Goal: Browse casually: Explore the website without a specific task or goal

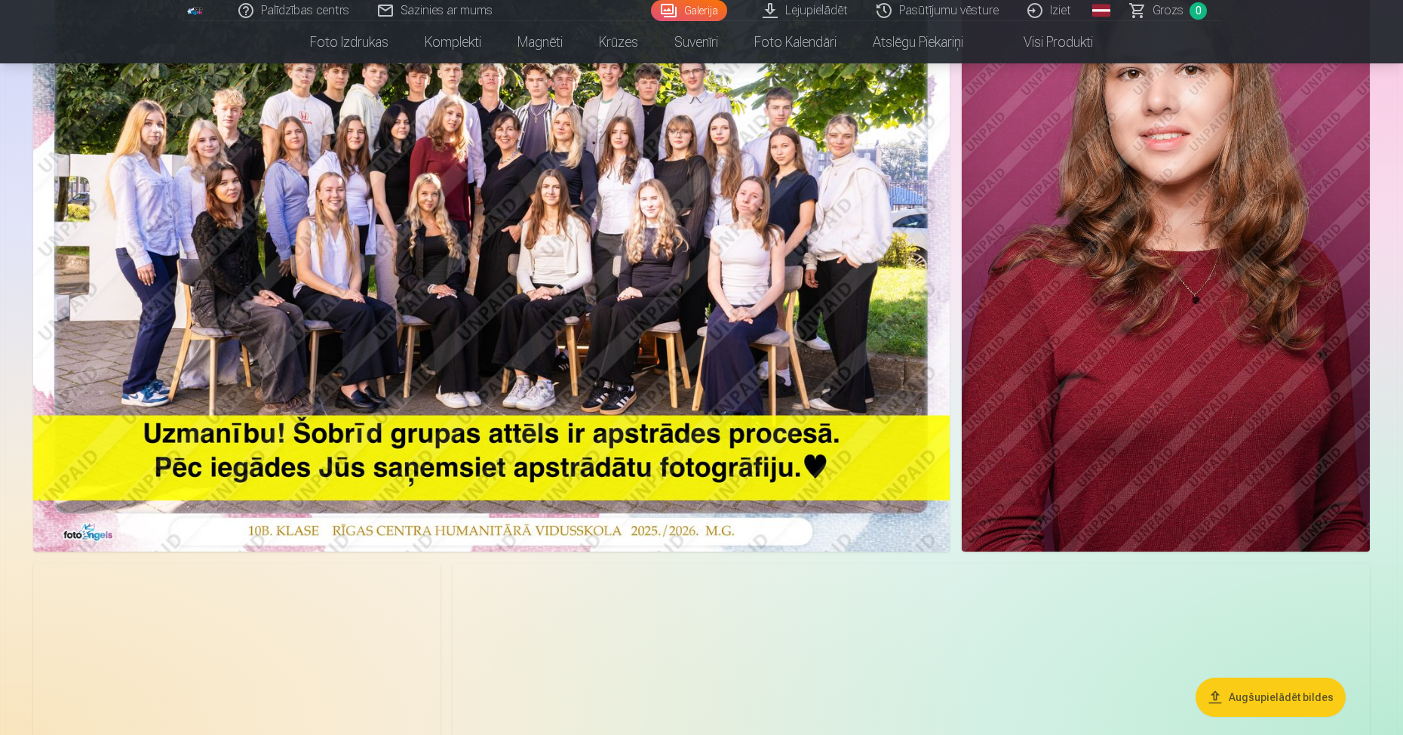
scroll to position [75, 0]
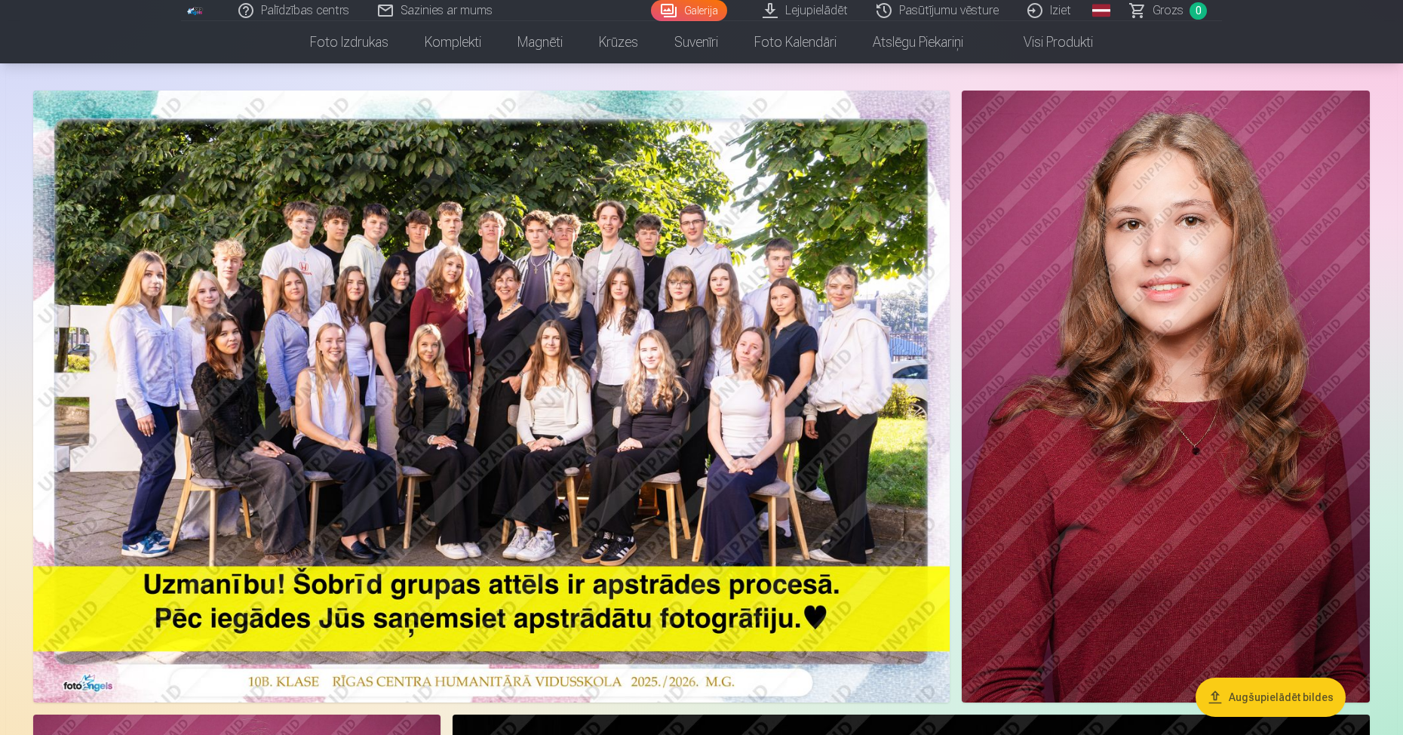
click at [435, 259] on img at bounding box center [491, 397] width 917 height 612
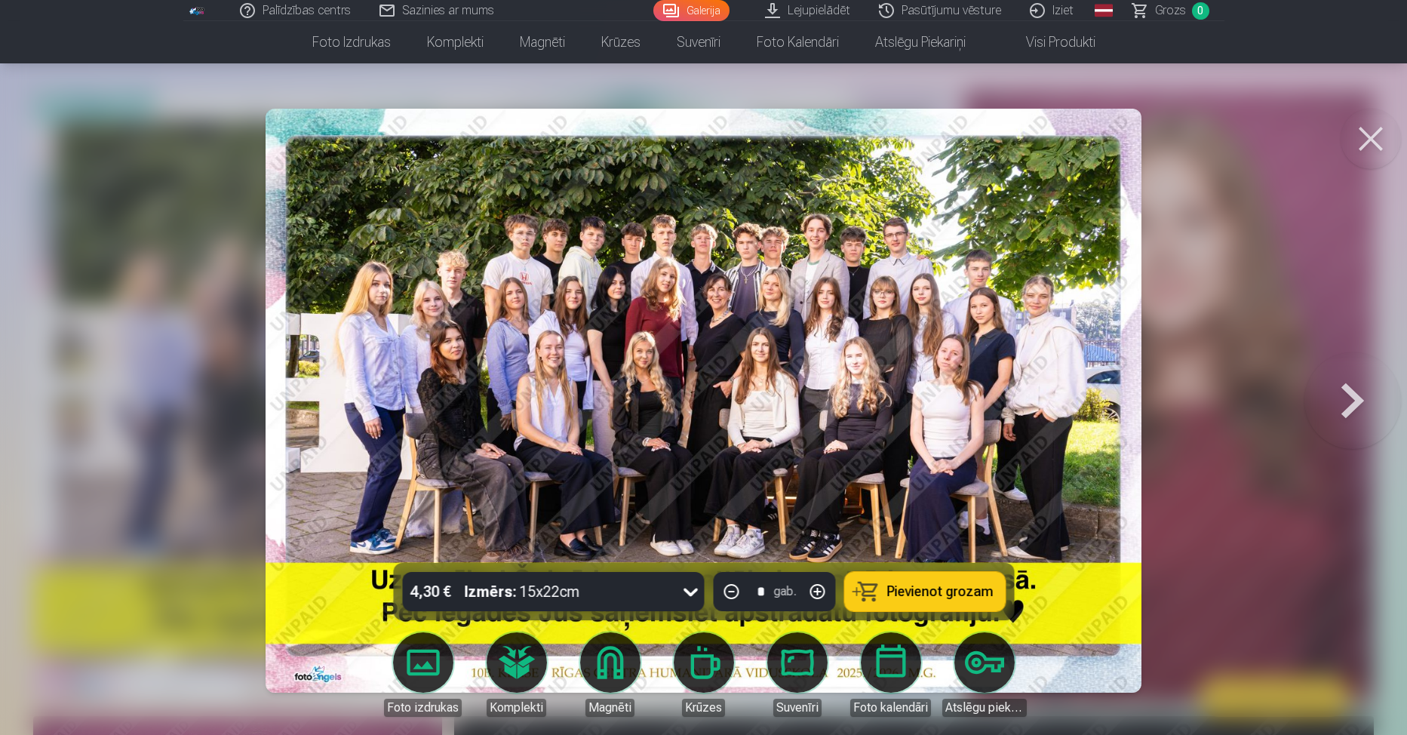
click at [1349, 399] on button at bounding box center [1352, 401] width 97 height 294
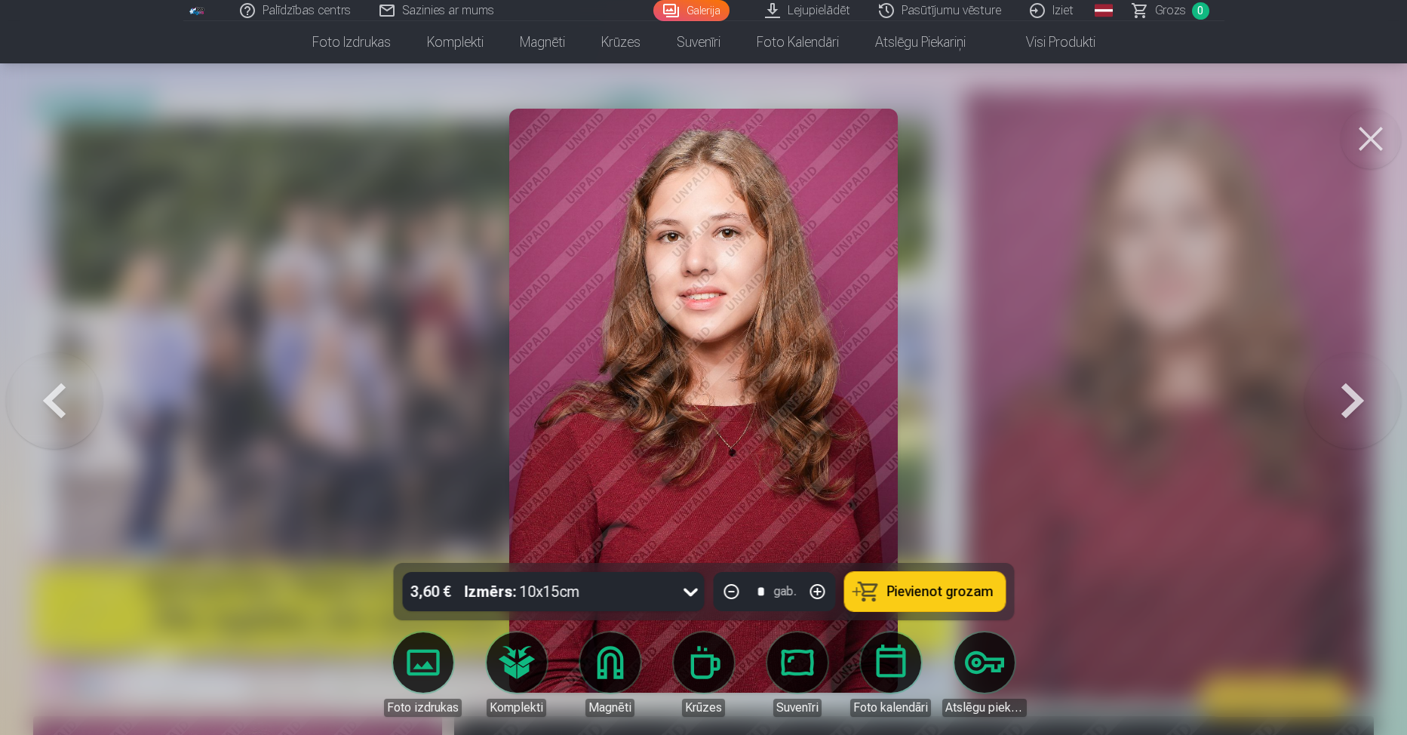
click at [1349, 399] on button at bounding box center [1352, 401] width 97 height 294
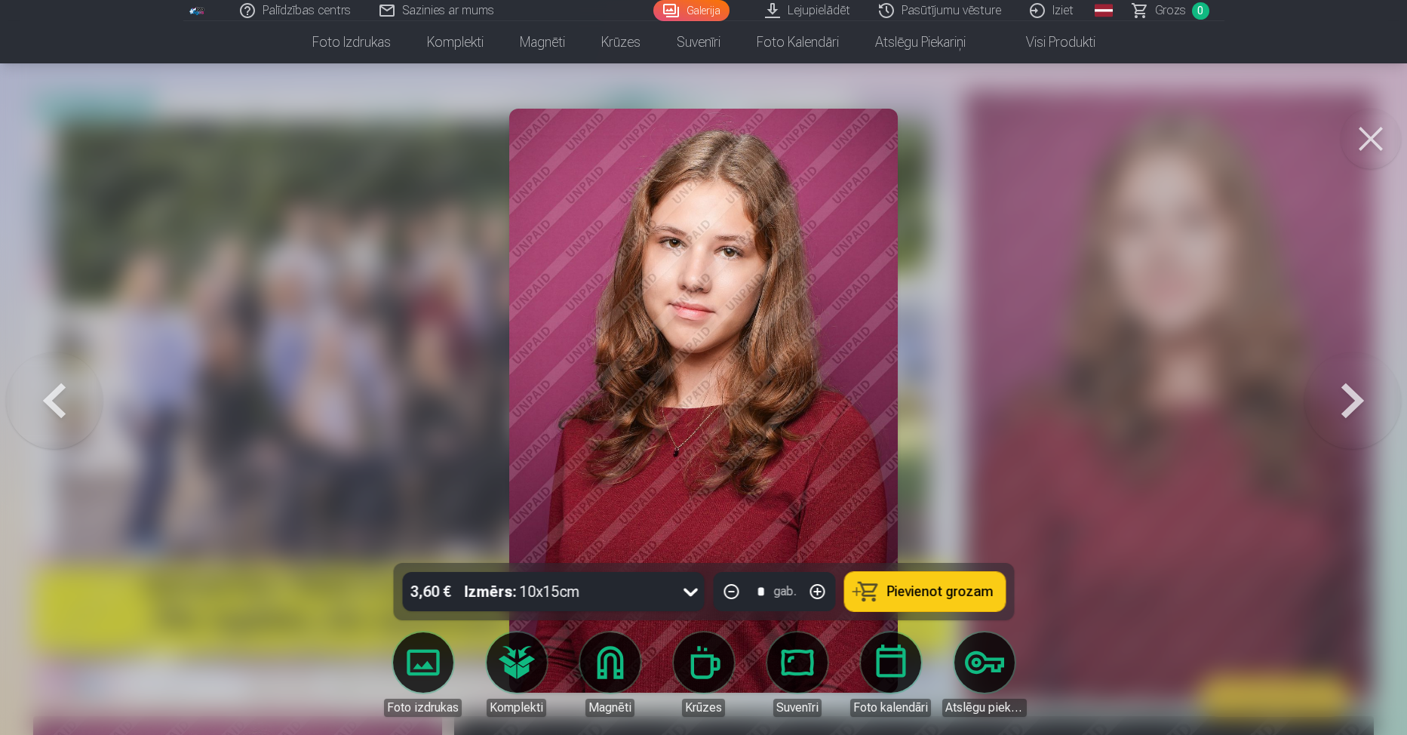
click at [1349, 399] on button at bounding box center [1352, 401] width 97 height 294
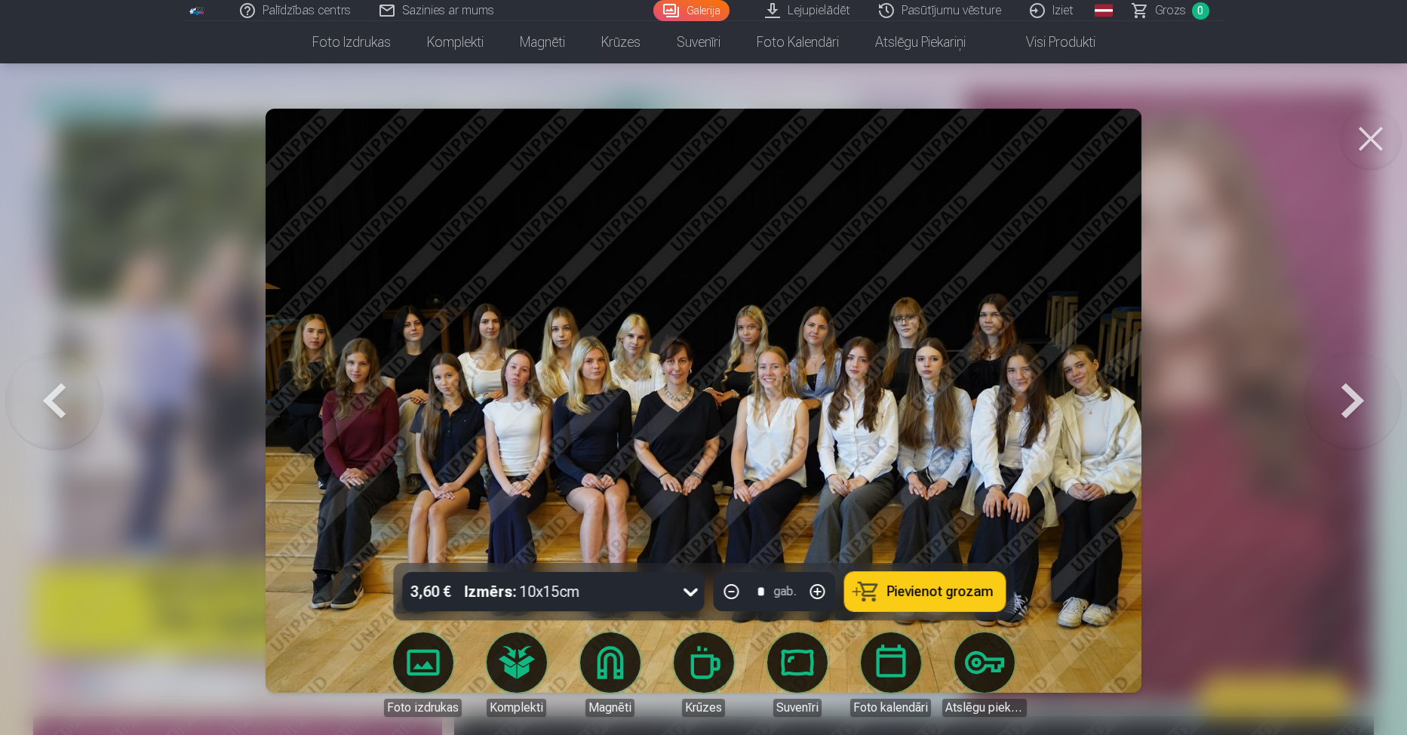
click at [1349, 399] on button at bounding box center [1352, 401] width 97 height 294
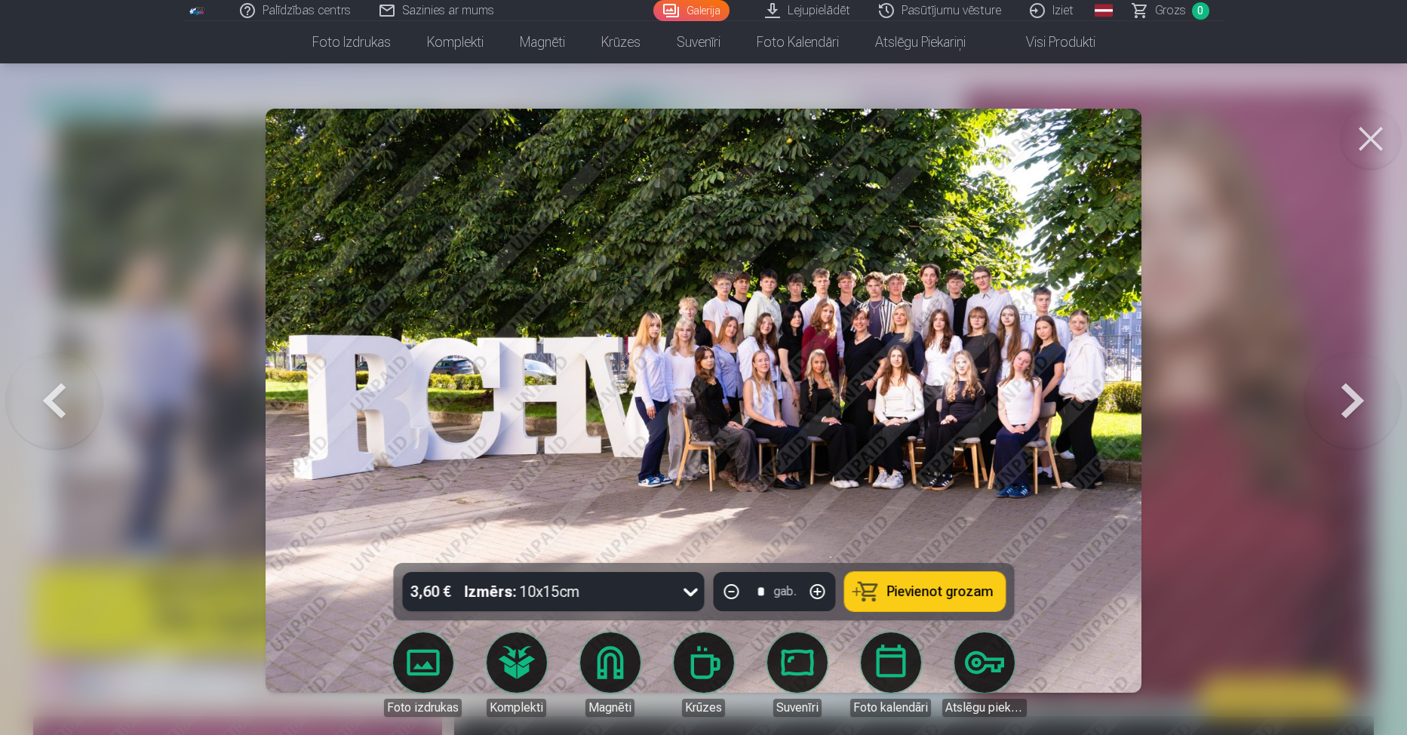
click at [1349, 399] on button at bounding box center [1352, 401] width 97 height 294
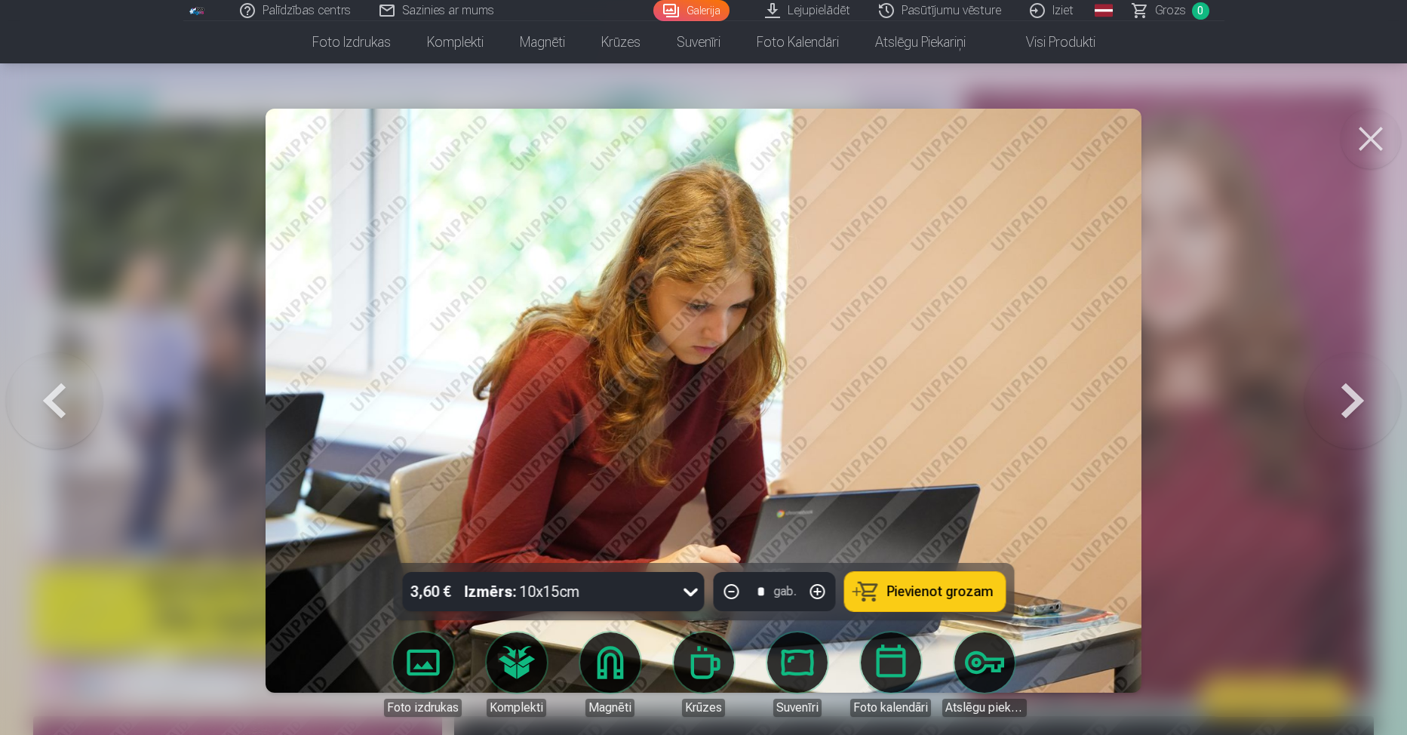
click at [1349, 399] on button at bounding box center [1352, 401] width 97 height 294
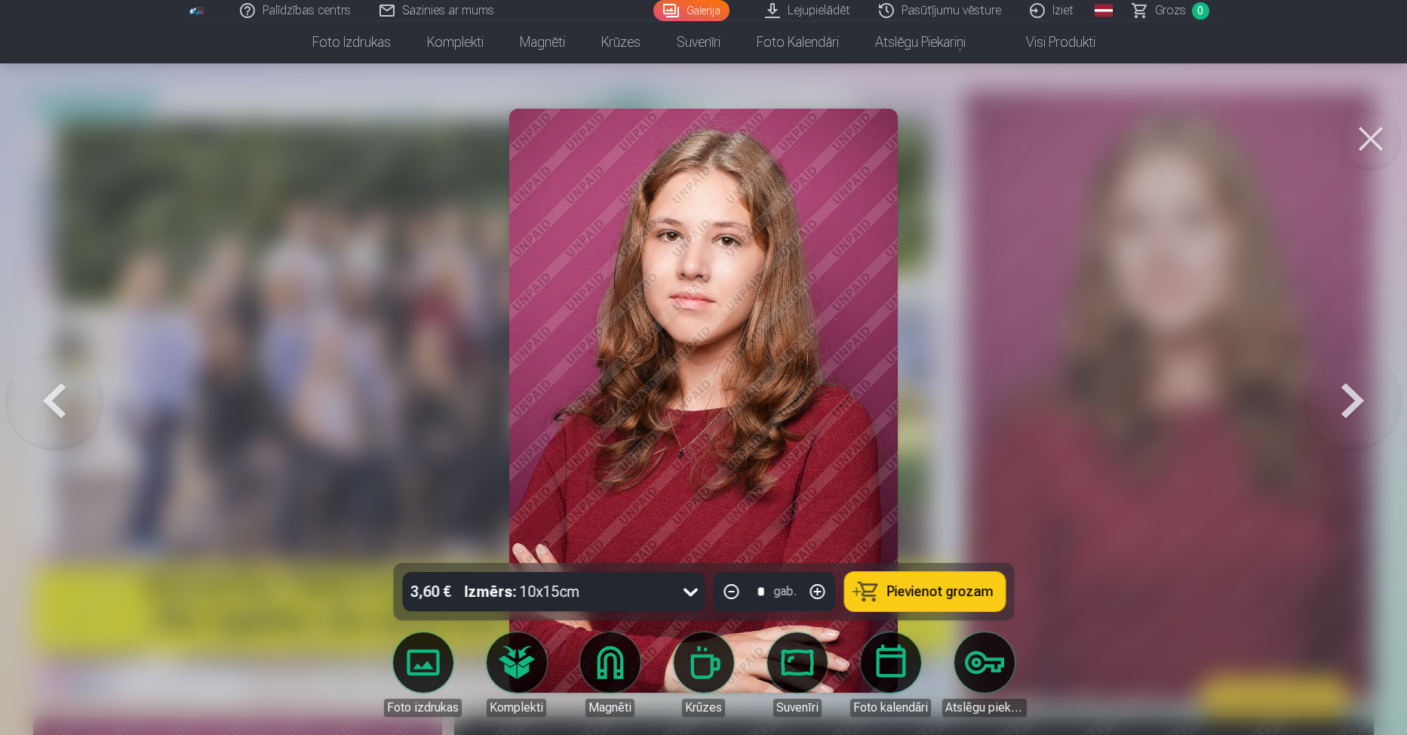
click at [1349, 399] on button at bounding box center [1352, 401] width 97 height 294
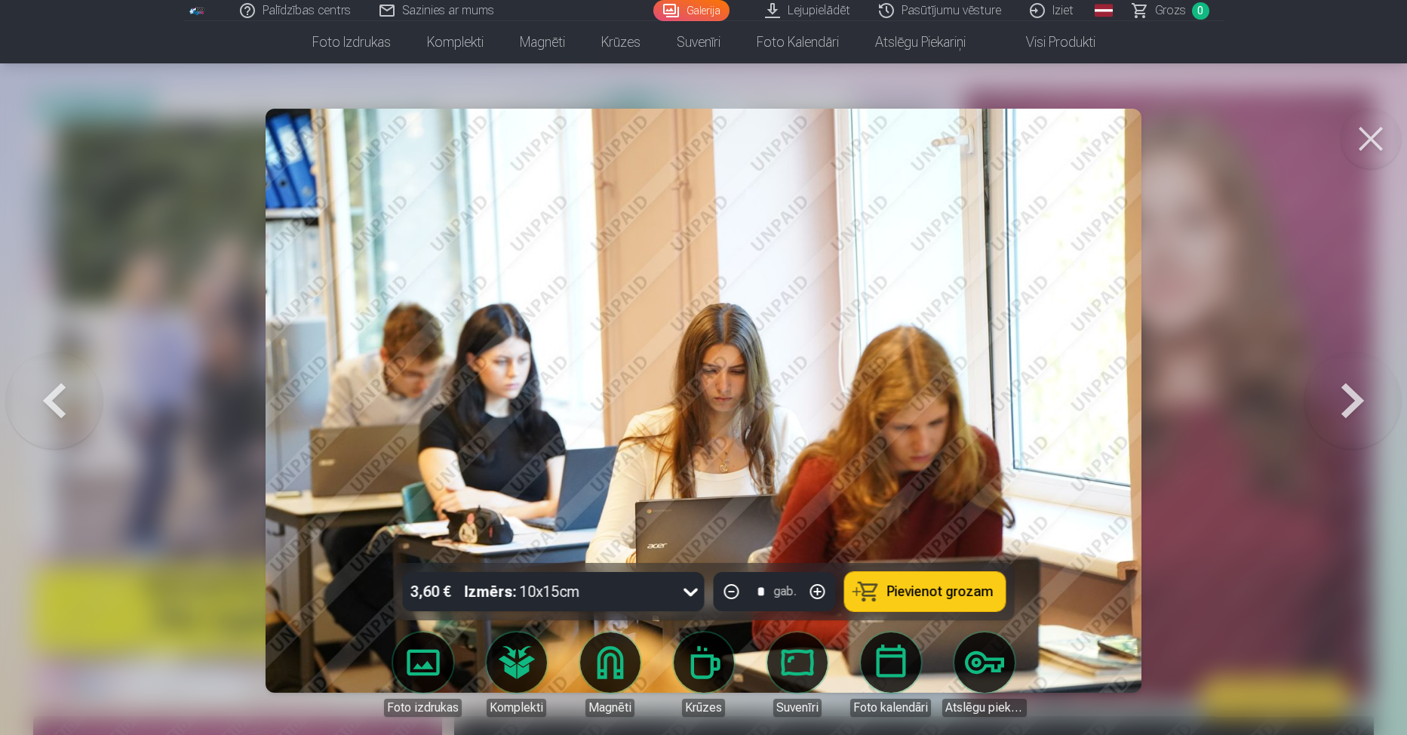
click at [1349, 399] on button at bounding box center [1352, 401] width 97 height 294
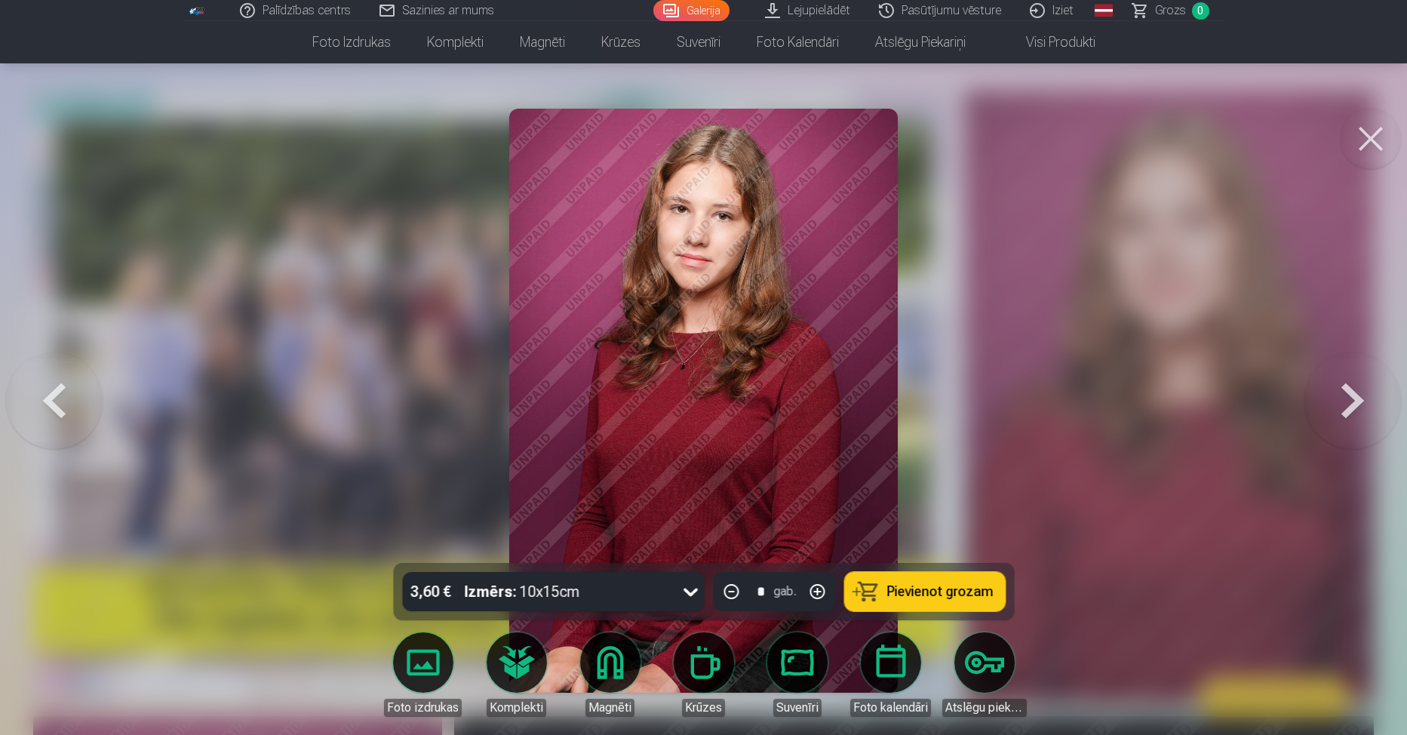
click at [1349, 399] on button at bounding box center [1352, 401] width 97 height 294
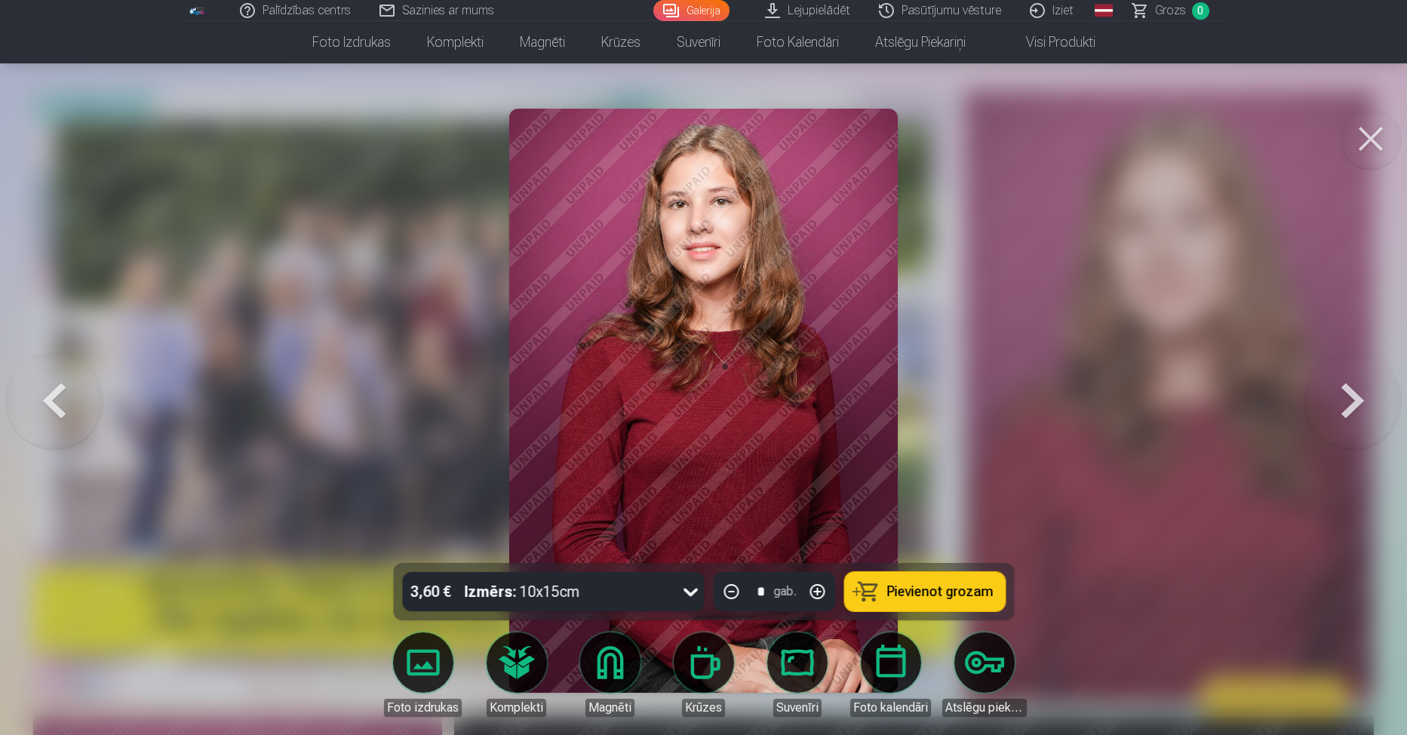
click at [1349, 399] on button at bounding box center [1352, 401] width 97 height 294
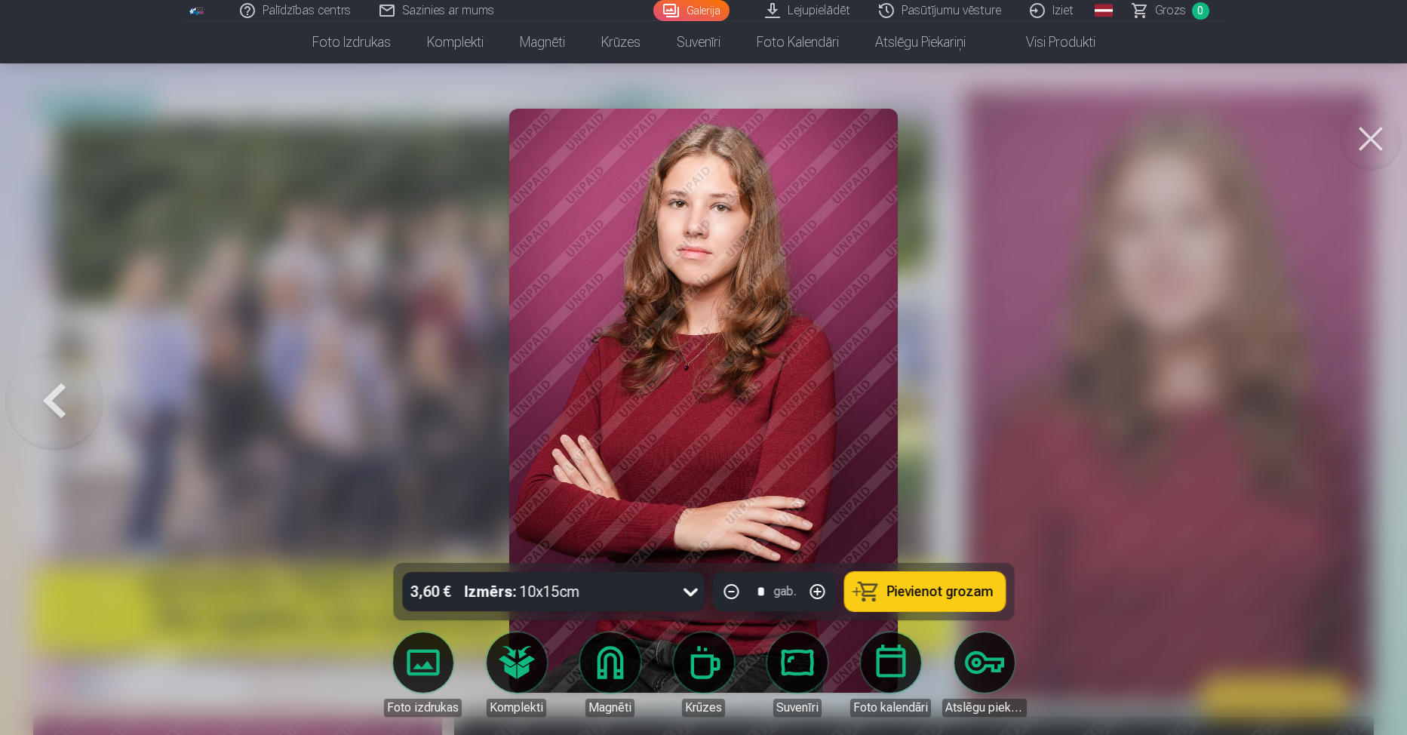
click at [1349, 399] on div at bounding box center [703, 367] width 1407 height 735
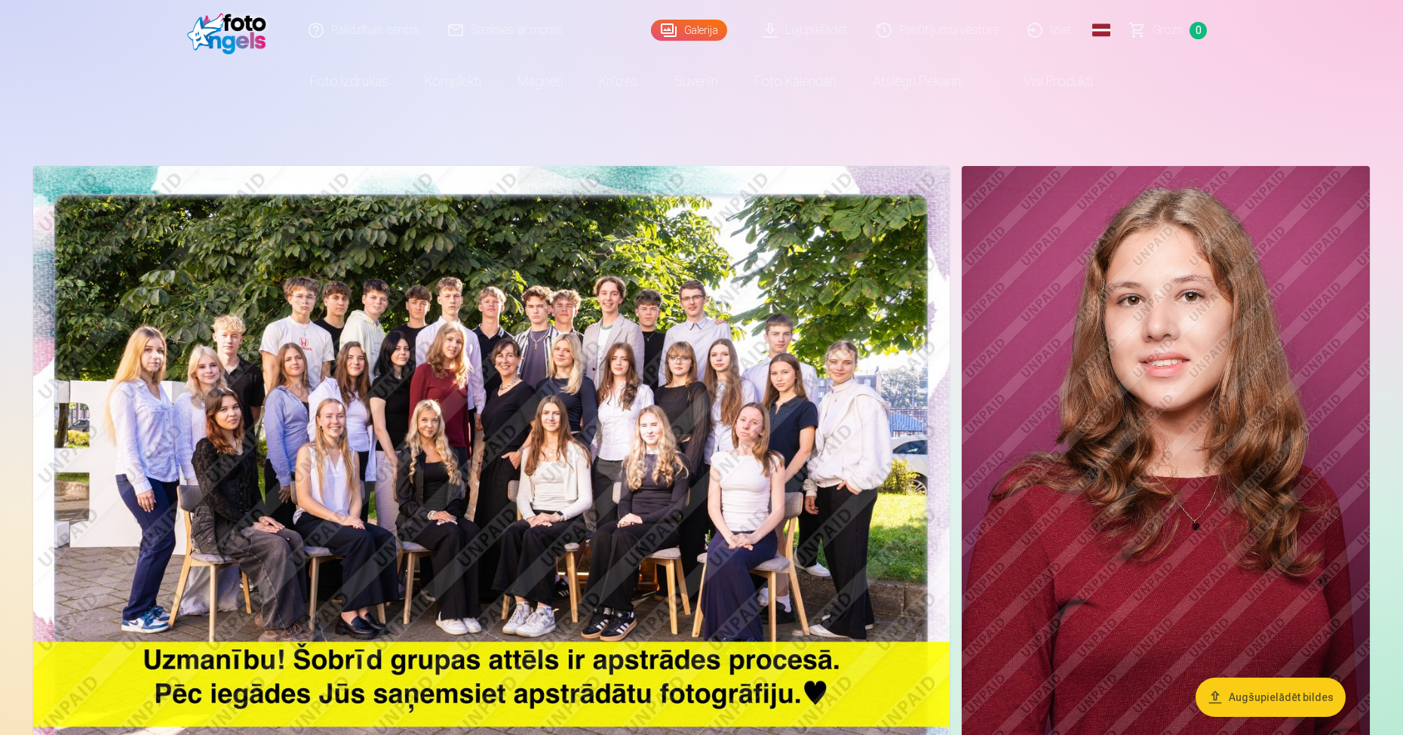
click at [340, 275] on img at bounding box center [491, 472] width 917 height 612
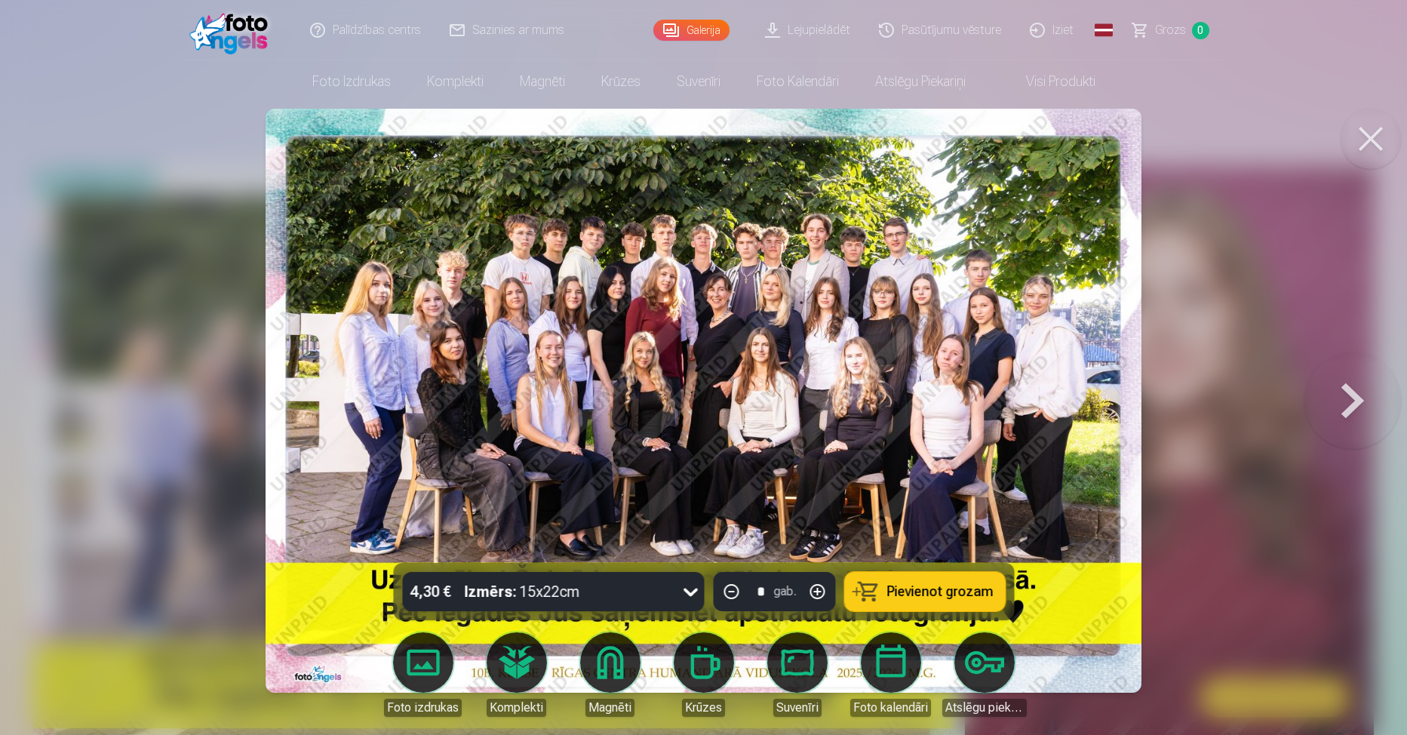
click at [1369, 146] on button at bounding box center [1371, 139] width 60 height 60
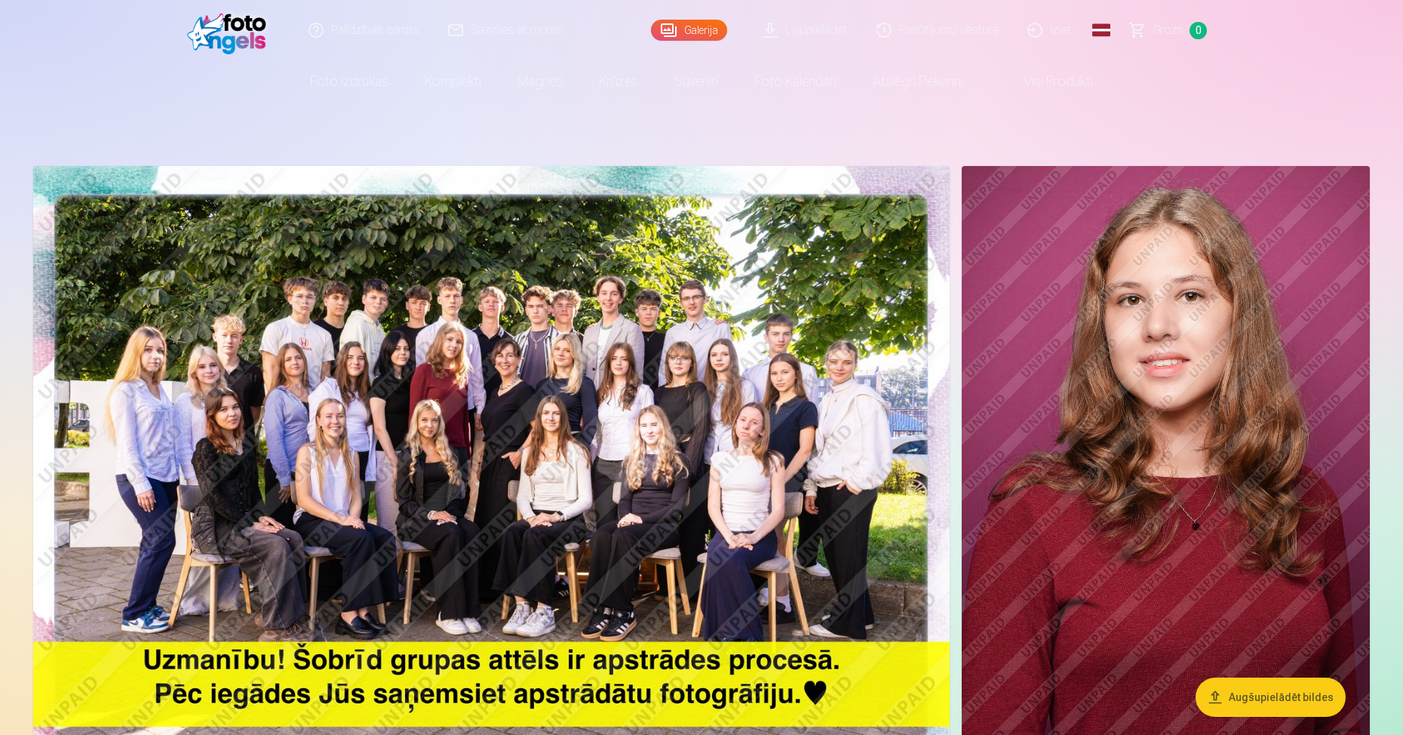
click at [509, 429] on img at bounding box center [491, 472] width 917 height 612
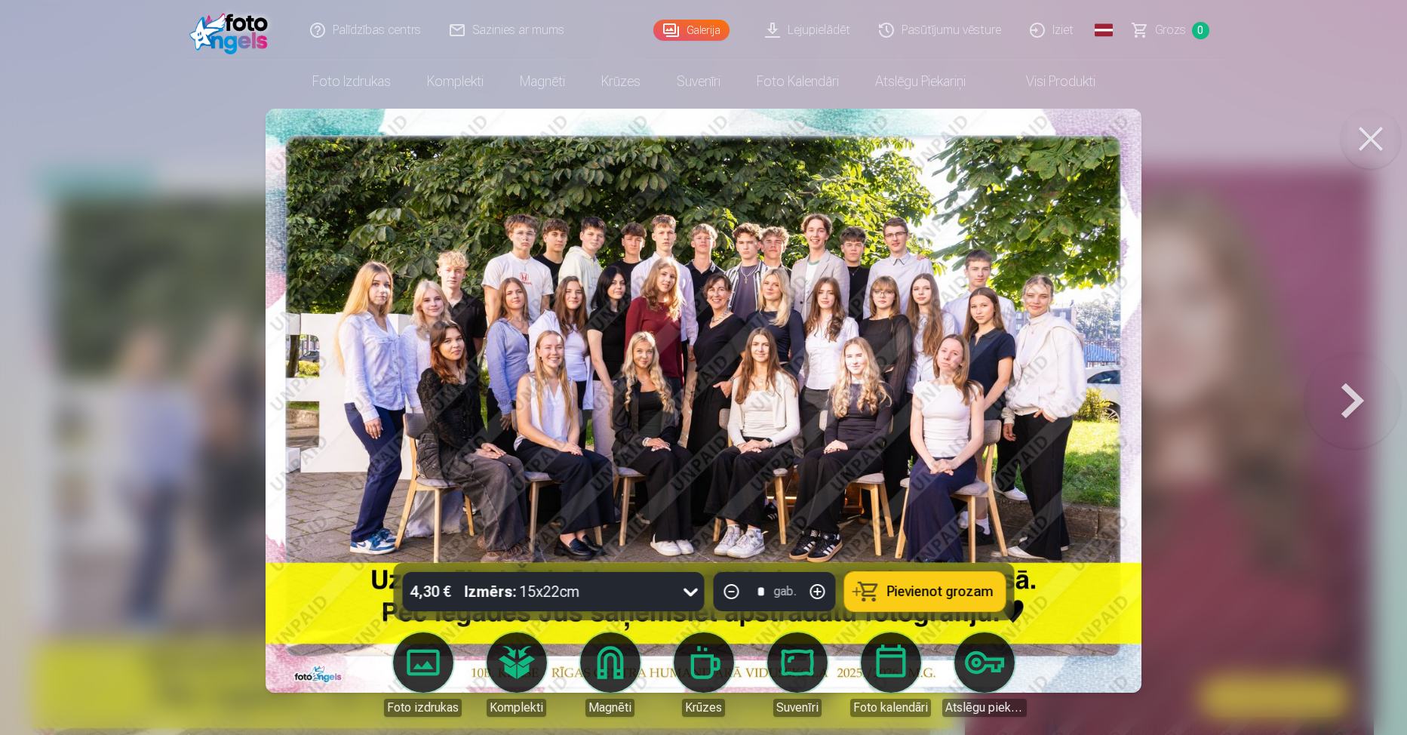
click at [655, 590] on div "4,30 € Izmērs : 15x22cm" at bounding box center [538, 591] width 273 height 39
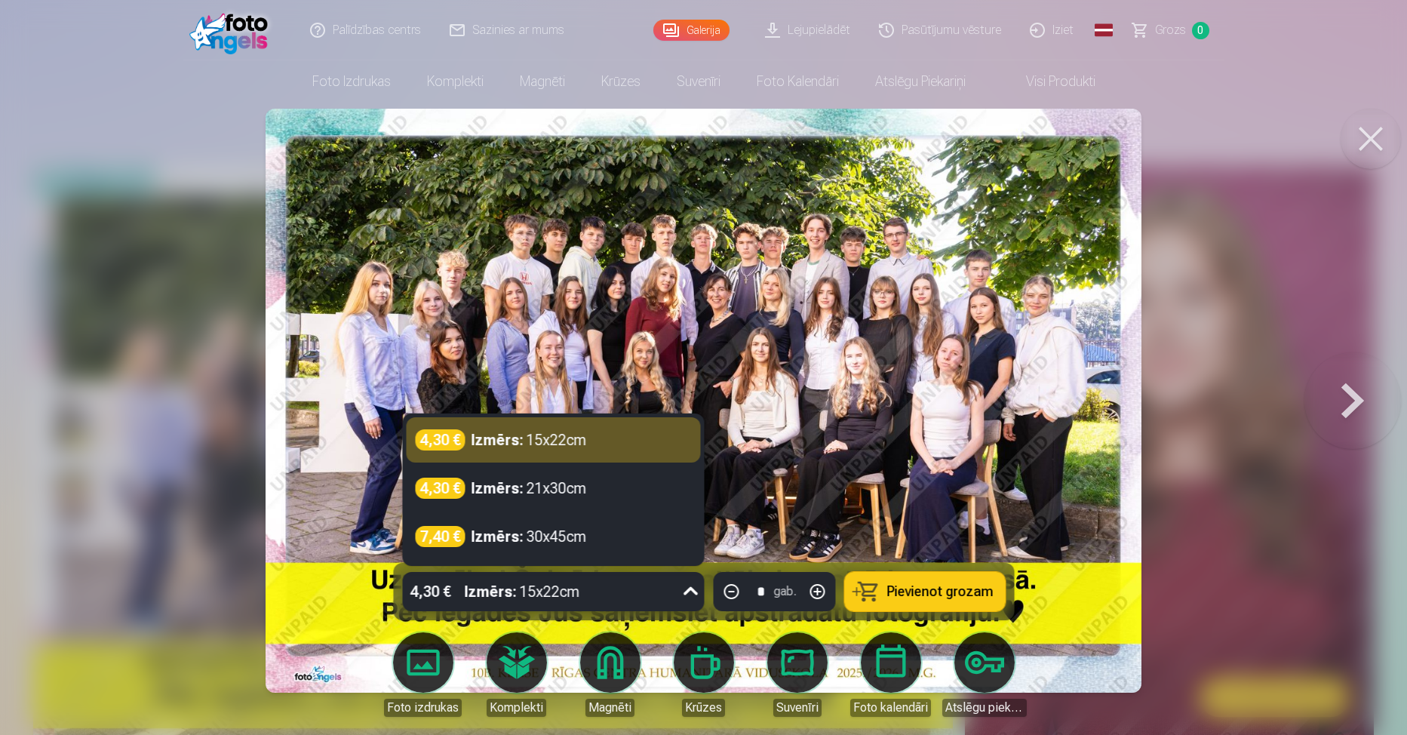
click at [652, 588] on div "4,30 € Izmērs : 15x22cm" at bounding box center [538, 591] width 273 height 39
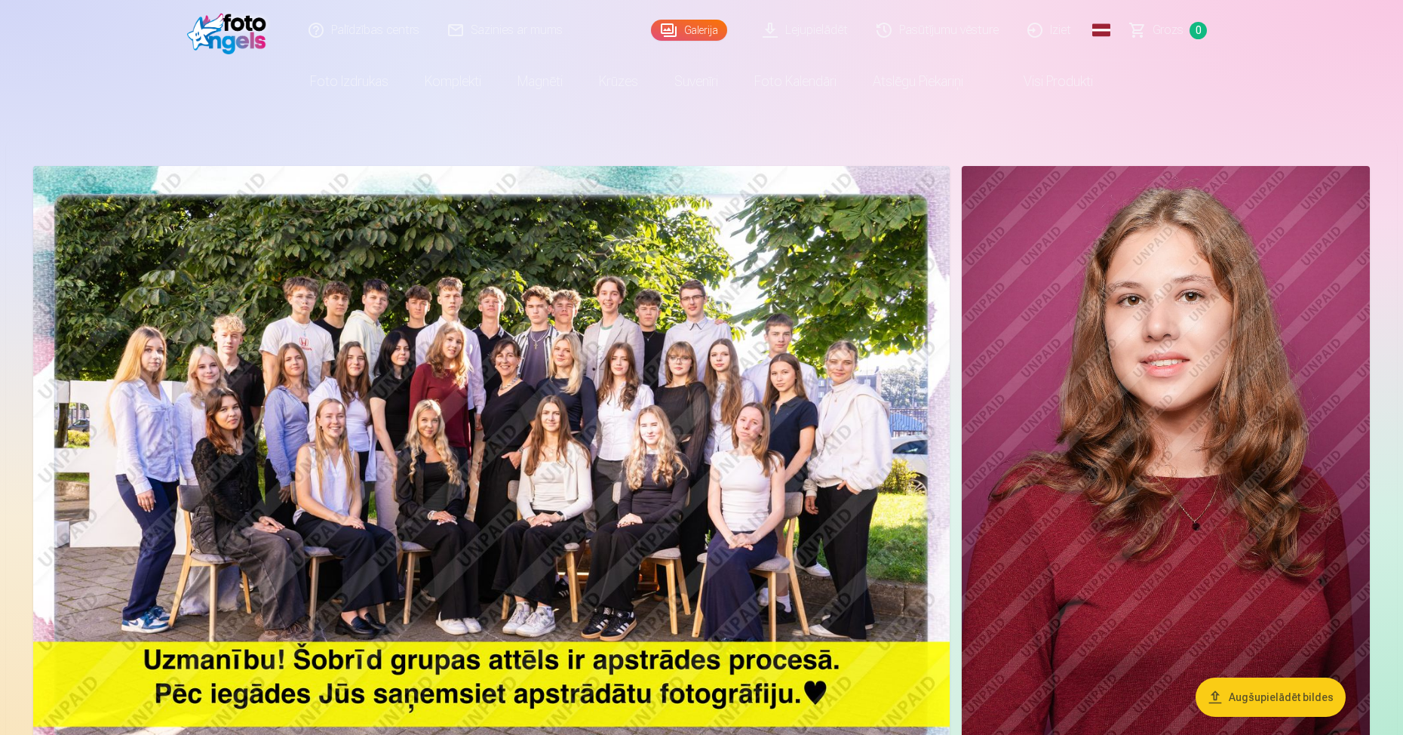
click at [1142, 313] on img at bounding box center [1166, 472] width 408 height 612
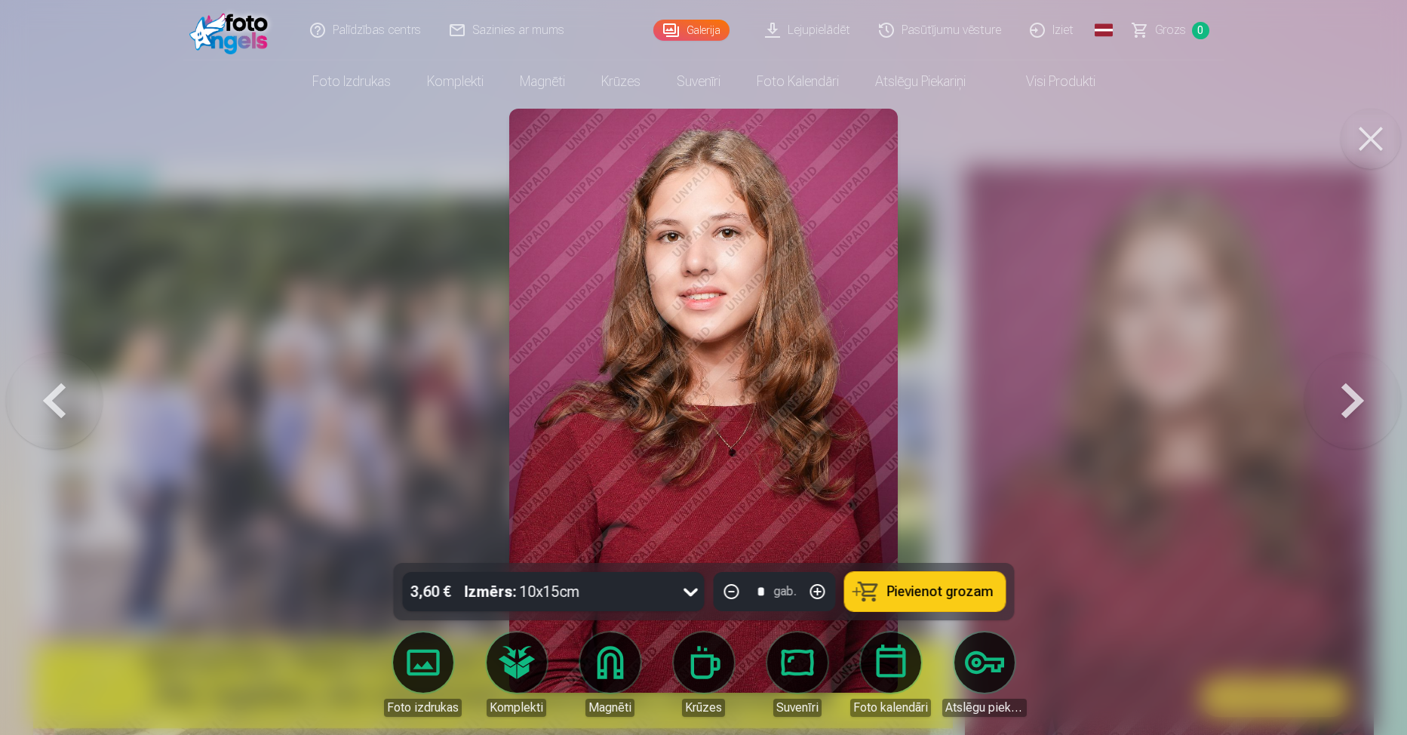
click at [69, 393] on button at bounding box center [54, 401] width 97 height 294
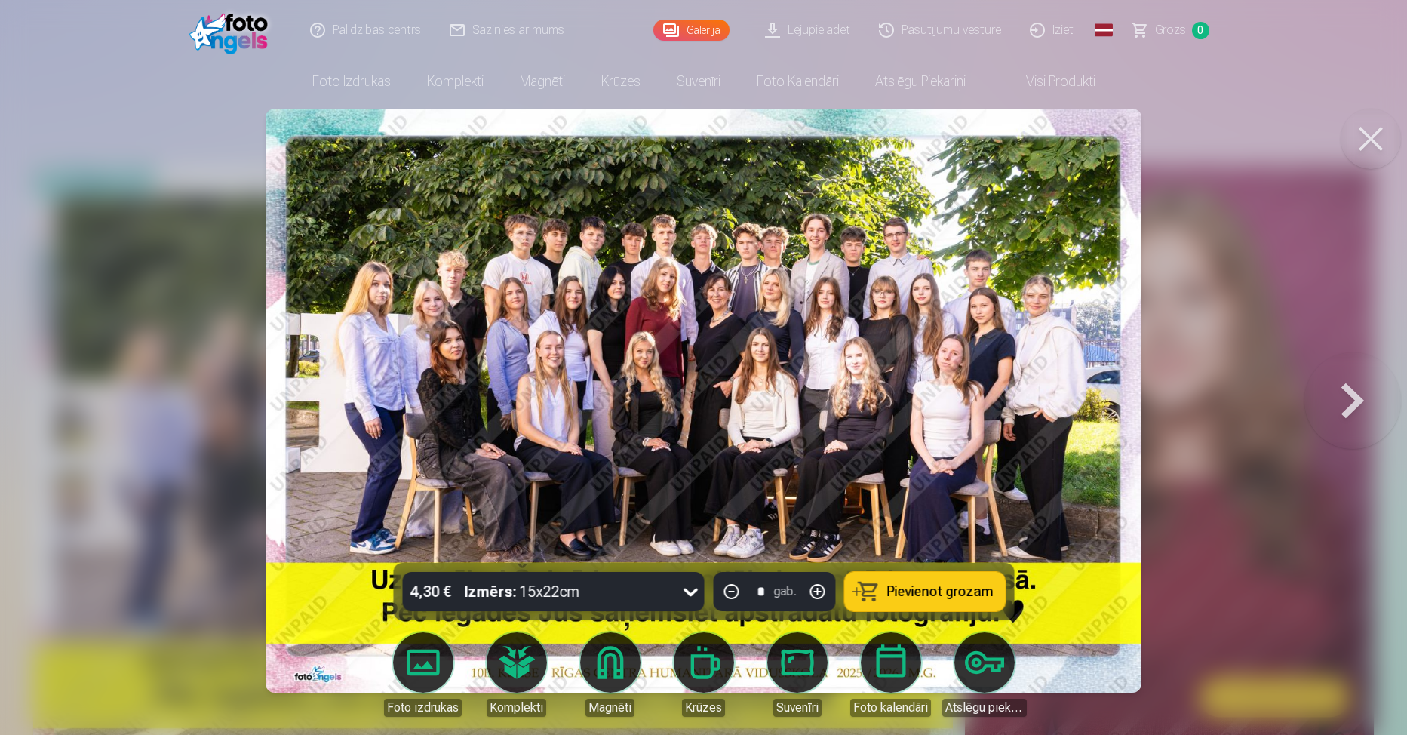
click at [1353, 386] on button at bounding box center [1352, 401] width 97 height 294
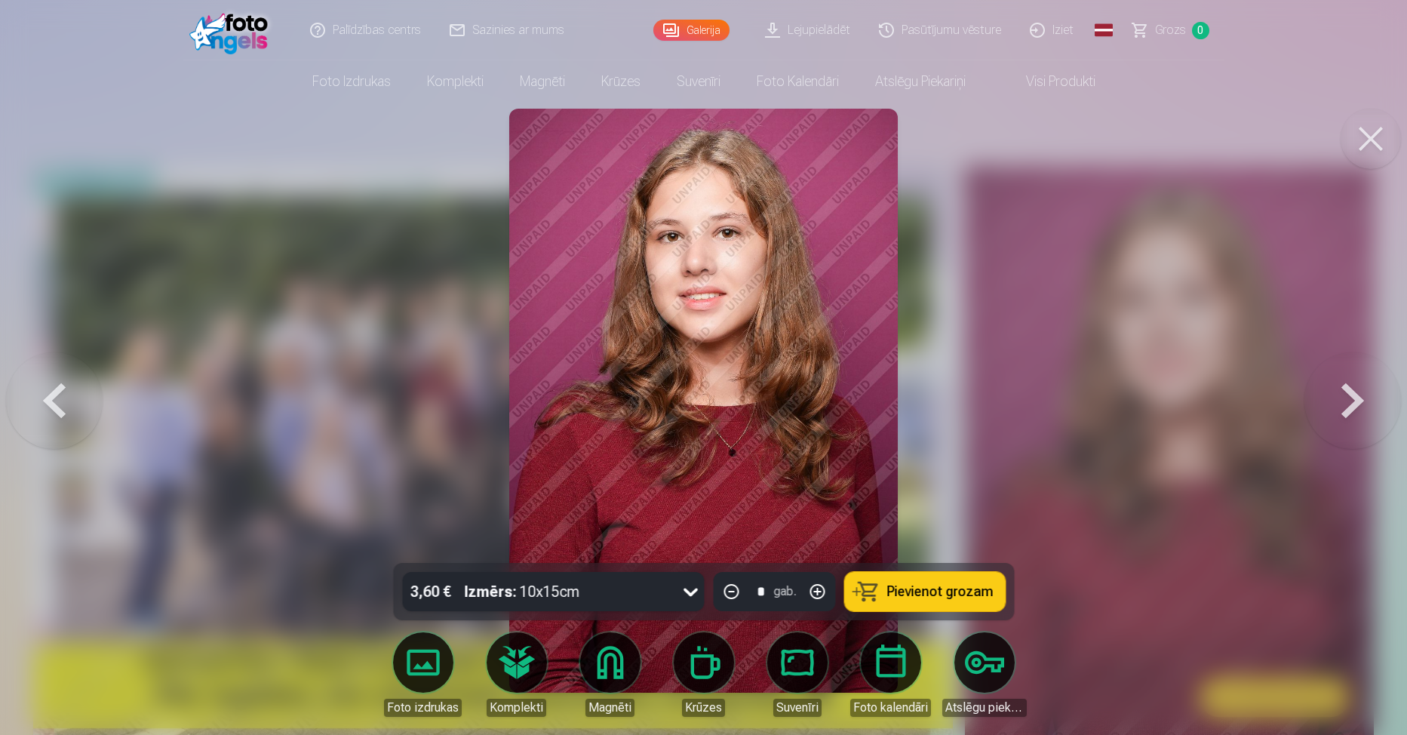
click at [1353, 386] on button at bounding box center [1352, 401] width 97 height 294
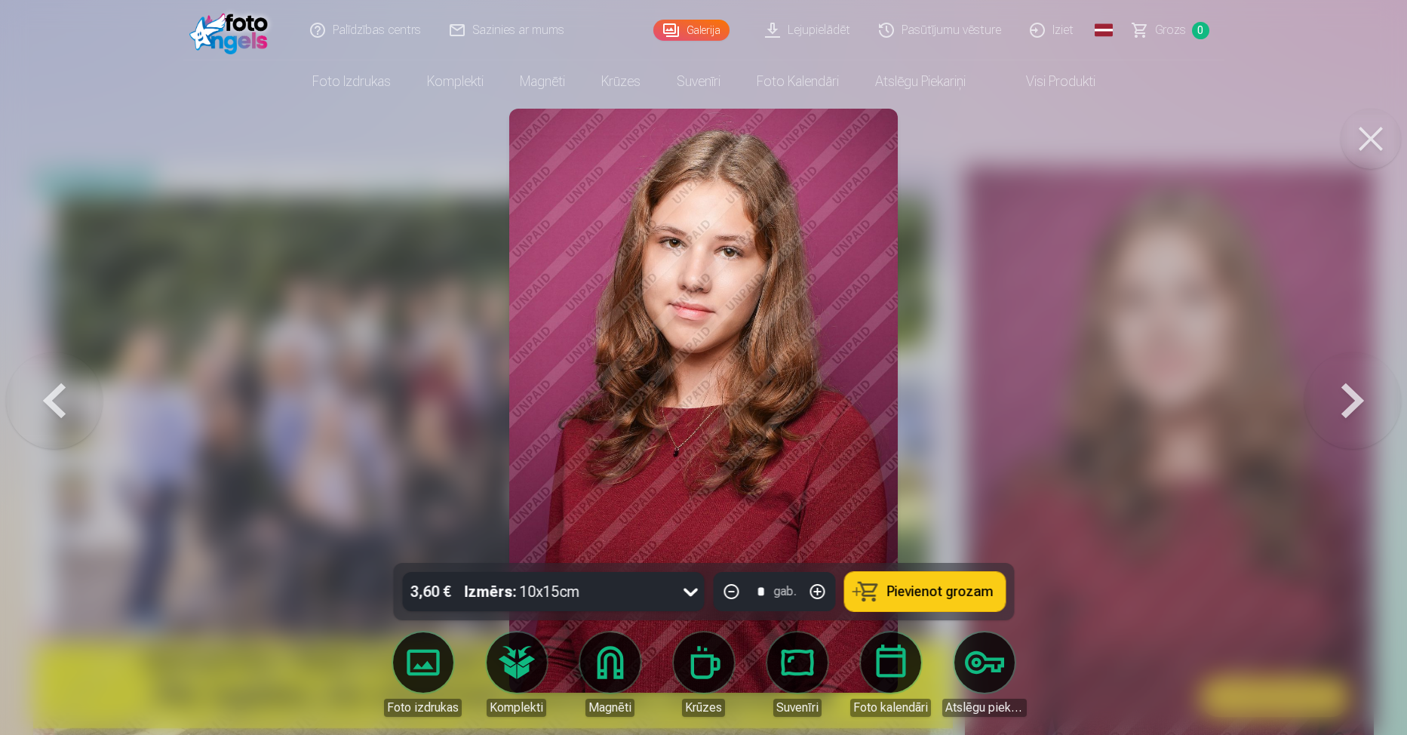
click at [1353, 386] on button at bounding box center [1352, 401] width 97 height 294
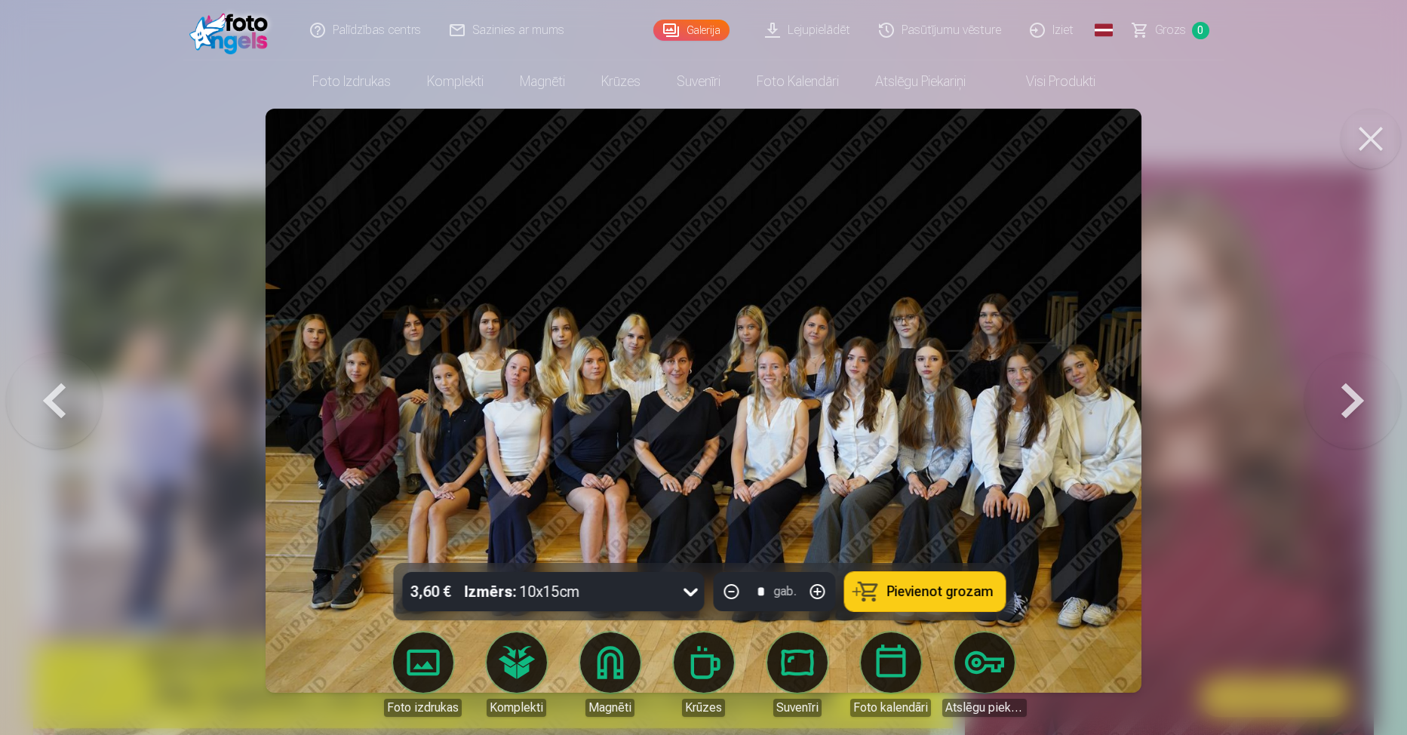
click at [1353, 386] on button at bounding box center [1352, 401] width 97 height 294
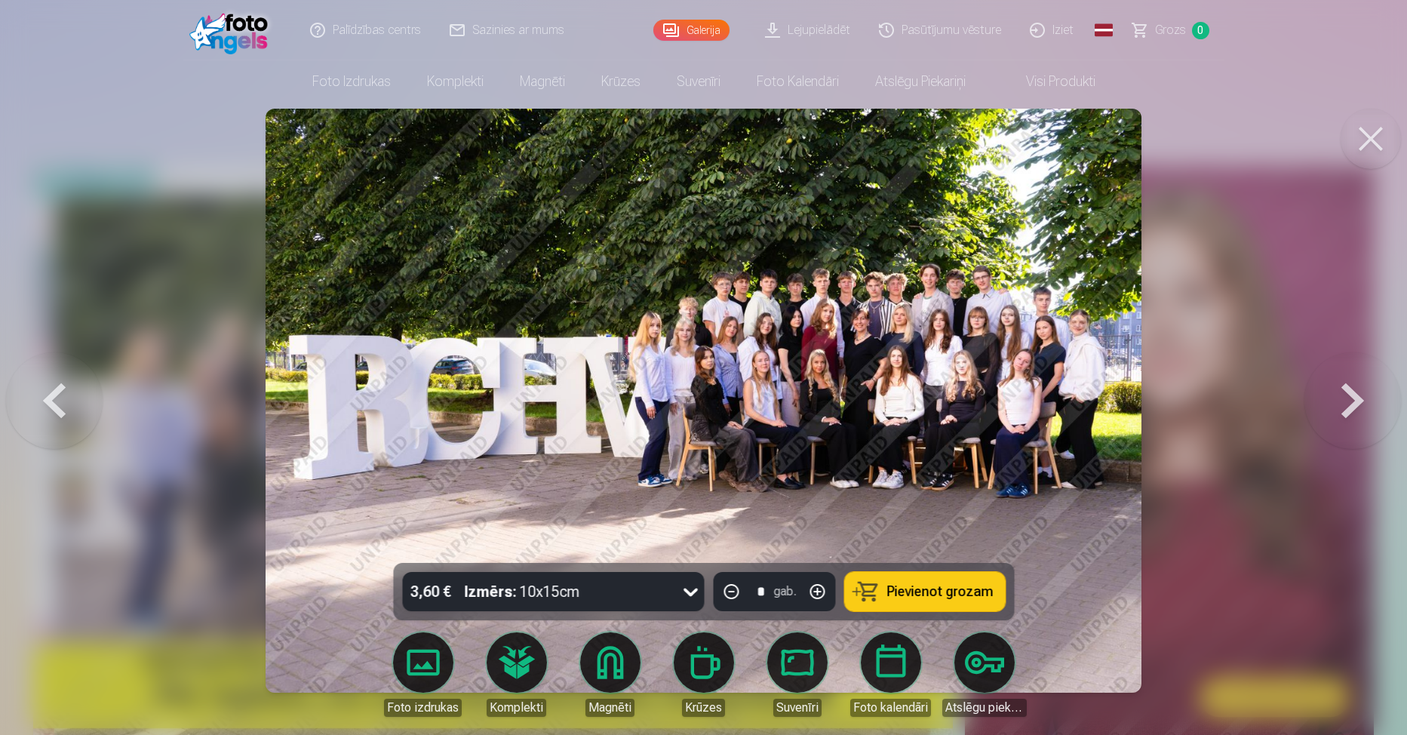
click at [1353, 386] on button at bounding box center [1352, 401] width 97 height 294
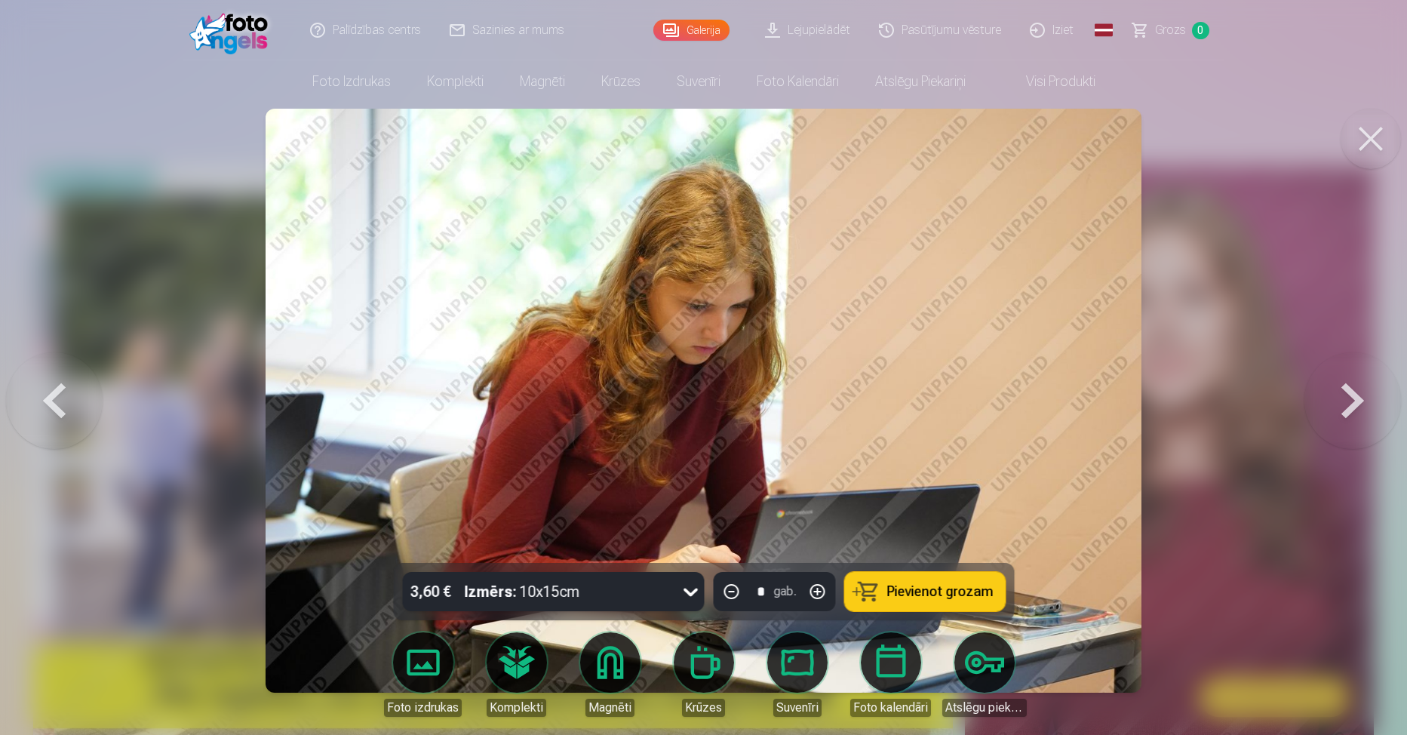
click at [68, 396] on button at bounding box center [54, 401] width 97 height 294
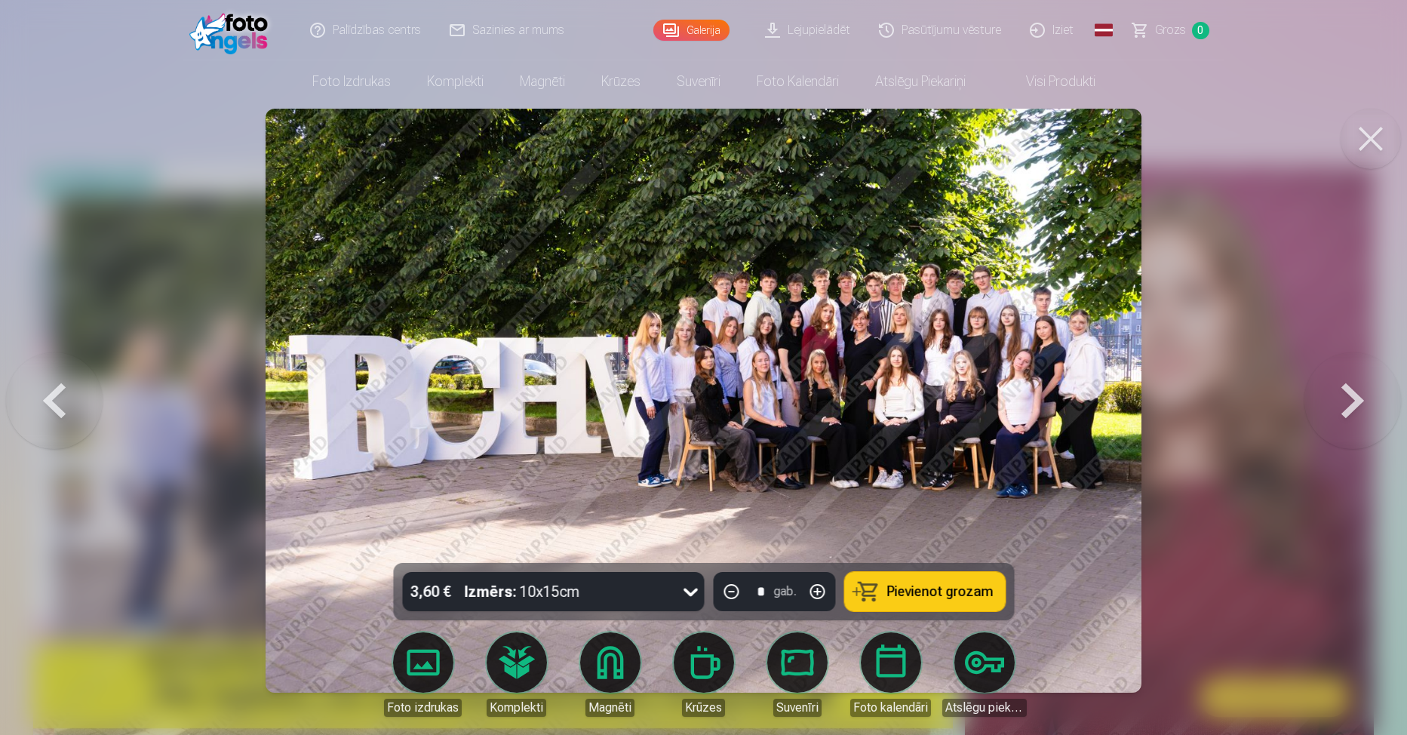
click at [1346, 402] on button at bounding box center [1352, 401] width 97 height 294
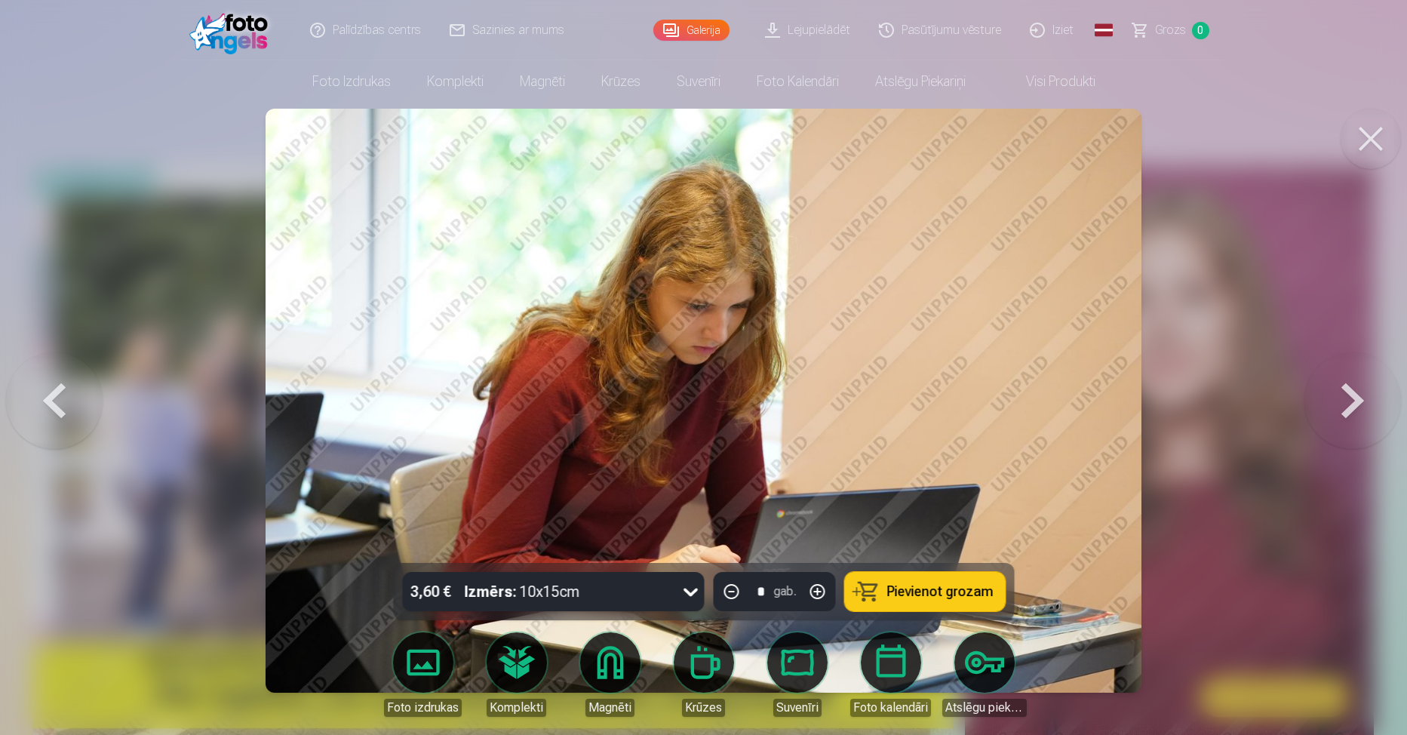
click at [1346, 402] on button at bounding box center [1352, 401] width 97 height 294
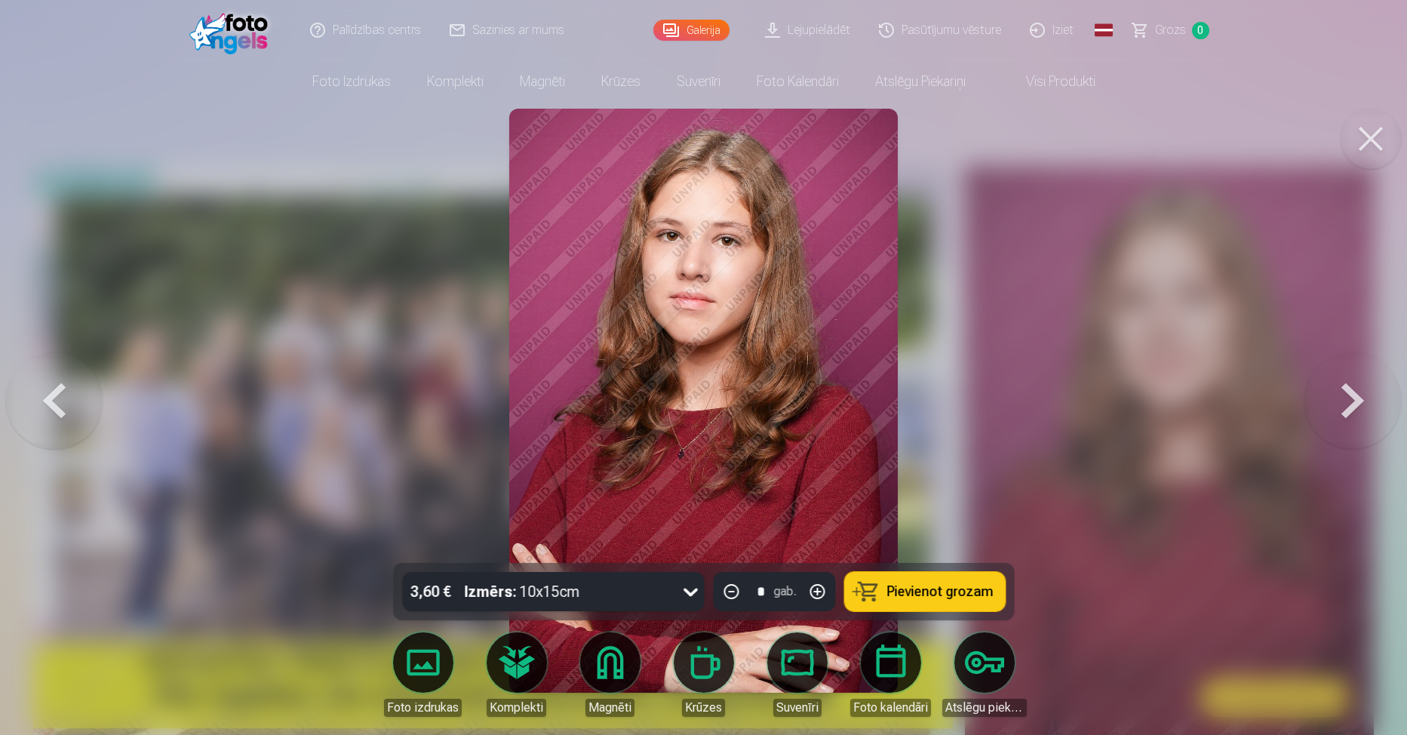
click at [31, 404] on button at bounding box center [54, 401] width 97 height 294
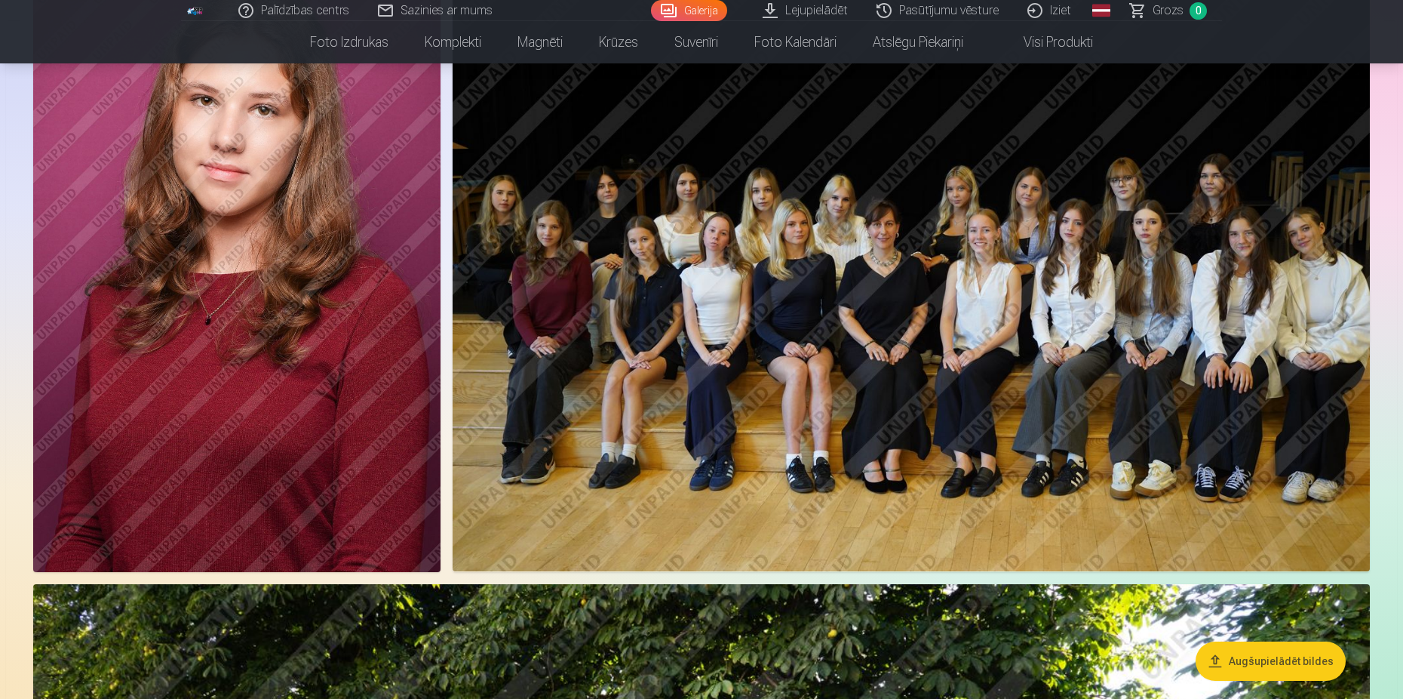
scroll to position [679, 0]
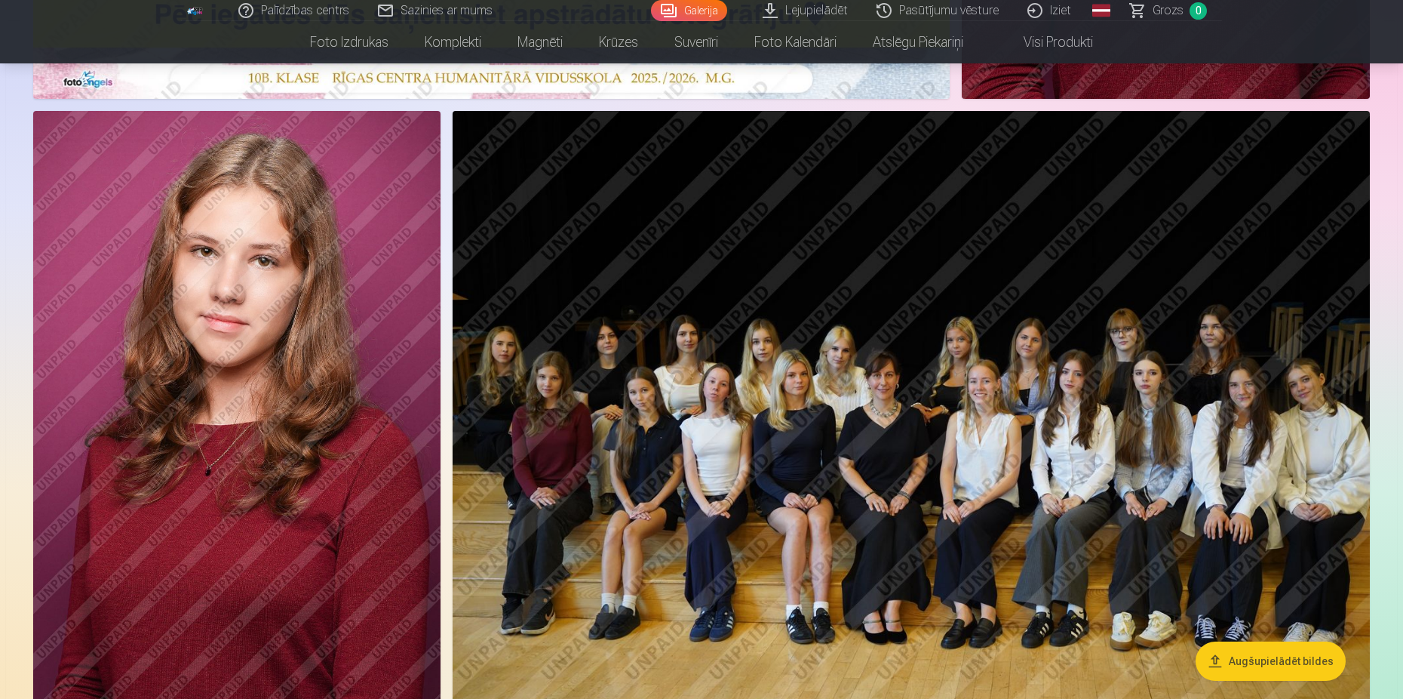
click at [281, 275] on img at bounding box center [236, 417] width 407 height 612
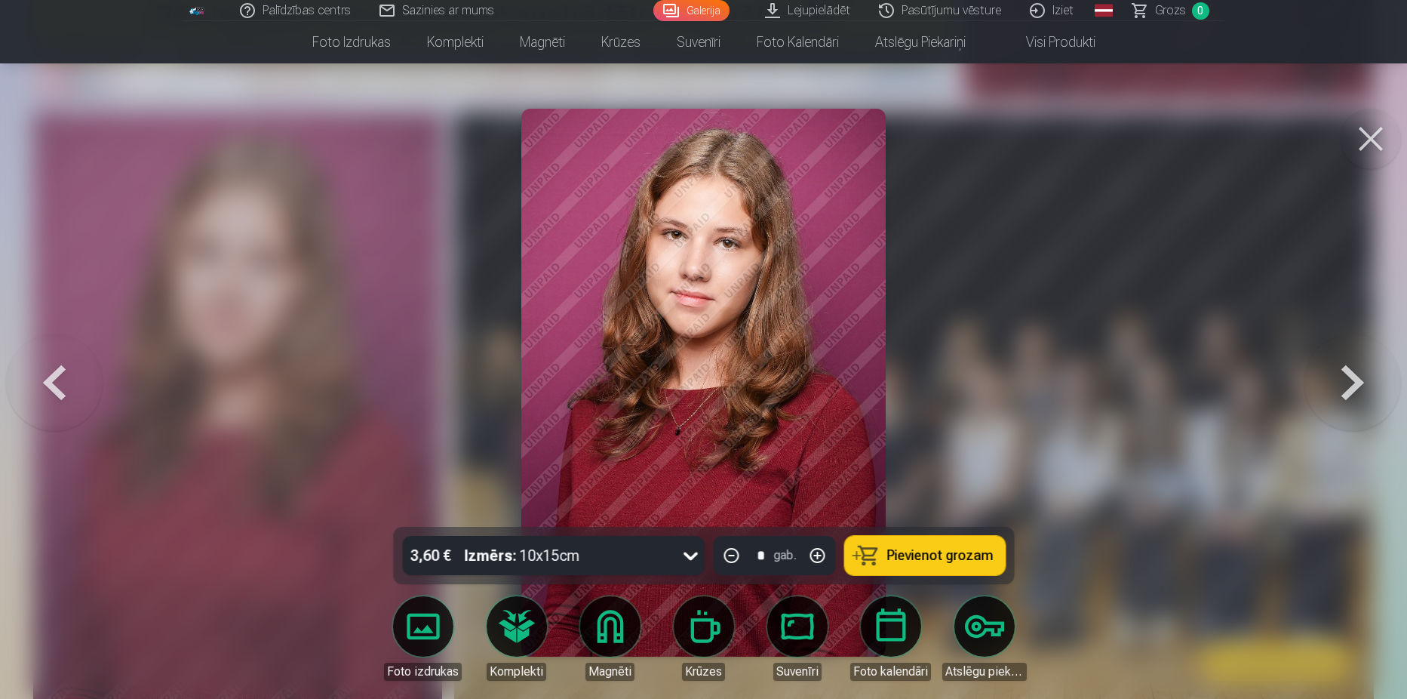
click at [1339, 380] on button at bounding box center [1352, 383] width 97 height 258
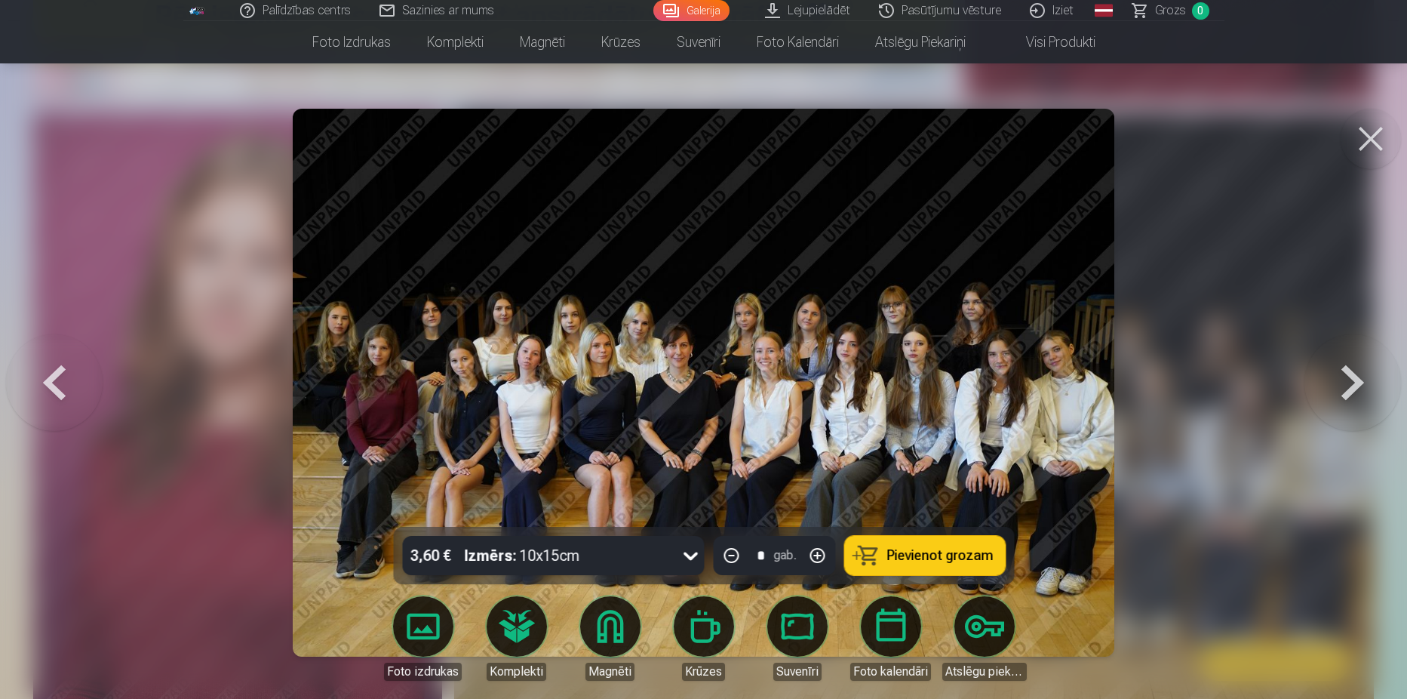
click at [1362, 389] on button at bounding box center [1352, 383] width 97 height 258
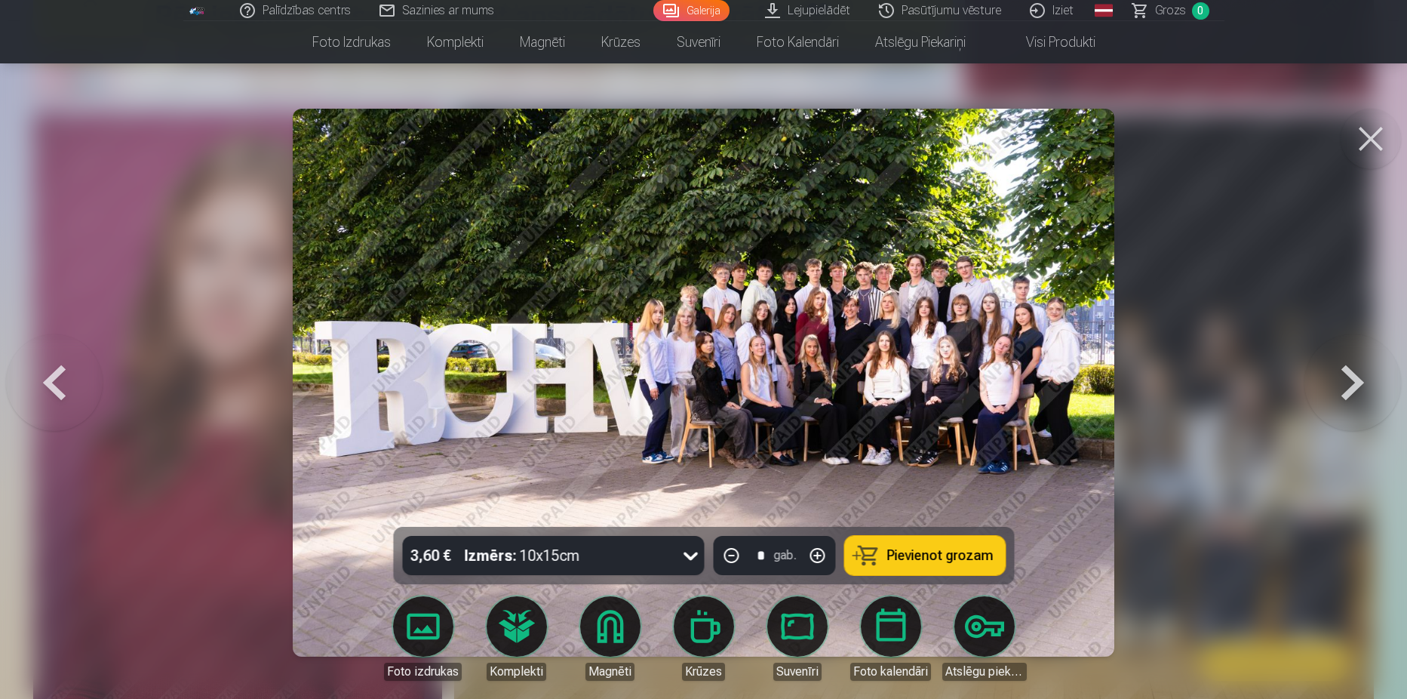
click at [1362, 389] on button at bounding box center [1352, 383] width 97 height 258
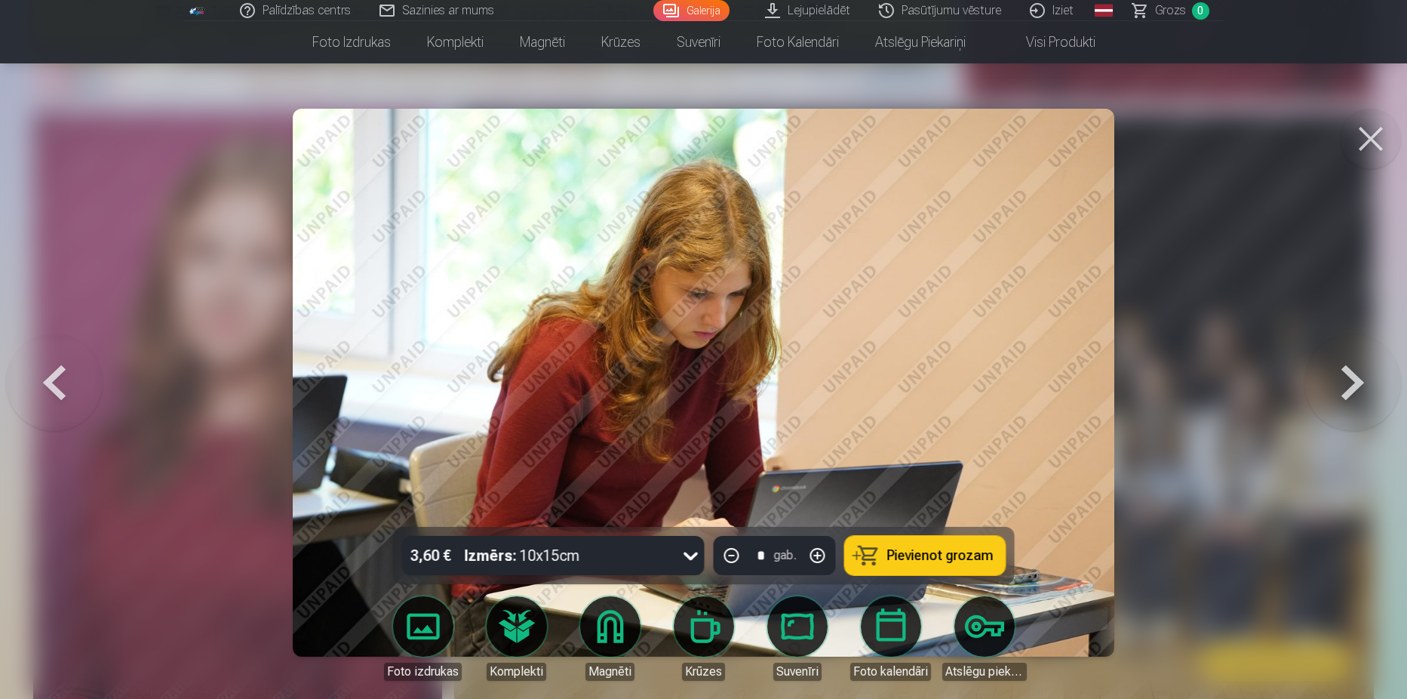
click at [1362, 389] on button at bounding box center [1352, 383] width 97 height 258
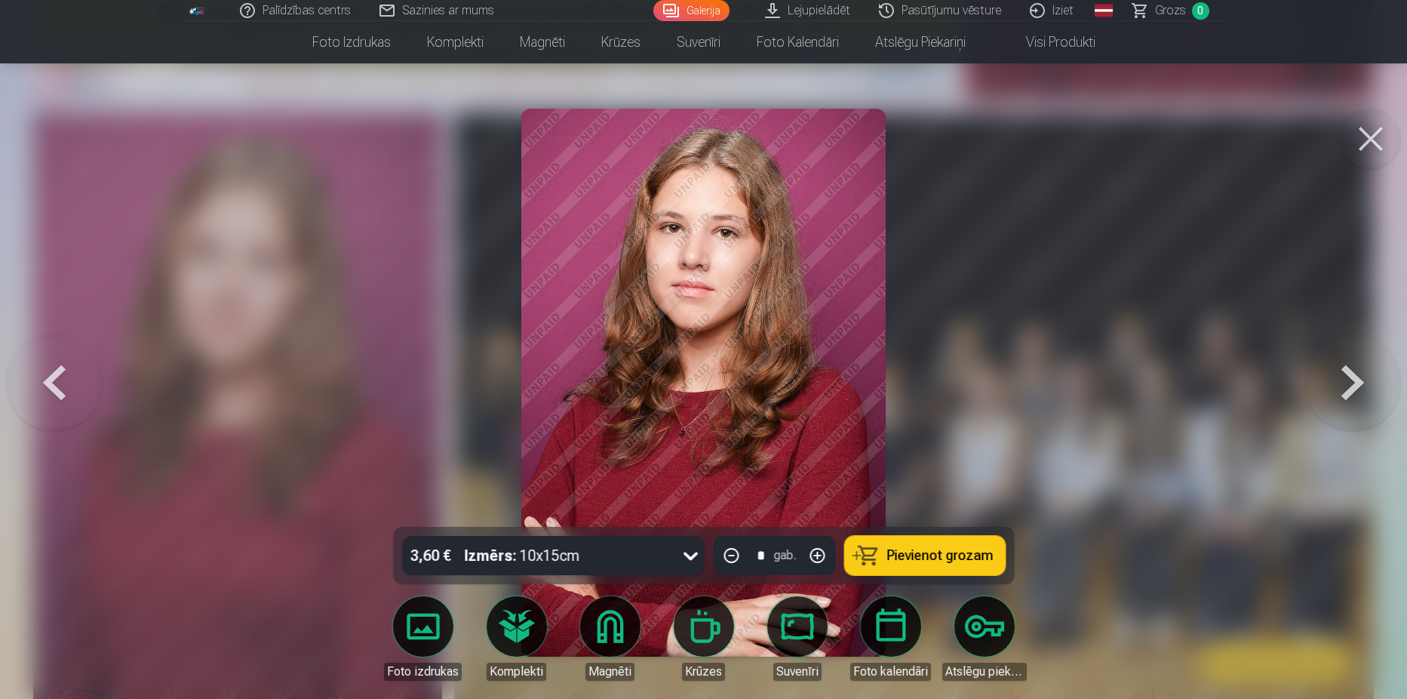
click at [1362, 389] on button at bounding box center [1352, 383] width 97 height 258
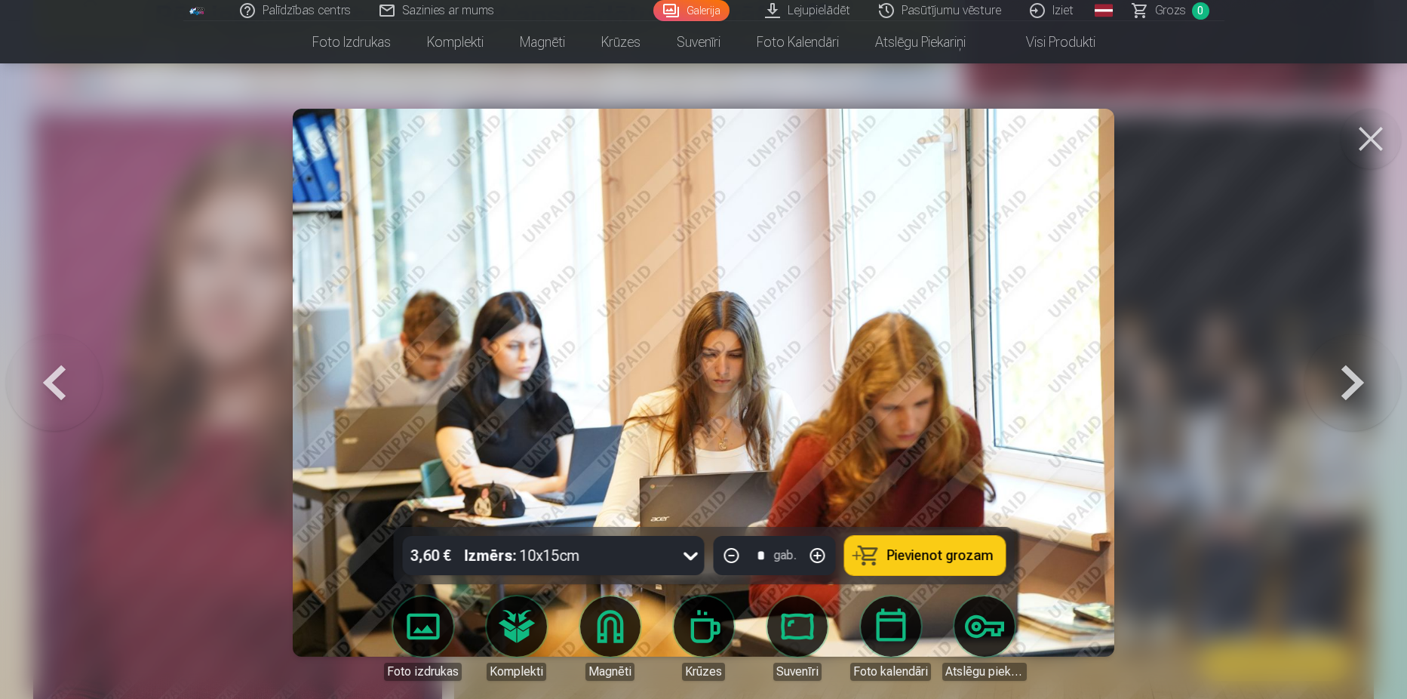
click at [1362, 389] on button at bounding box center [1352, 383] width 97 height 258
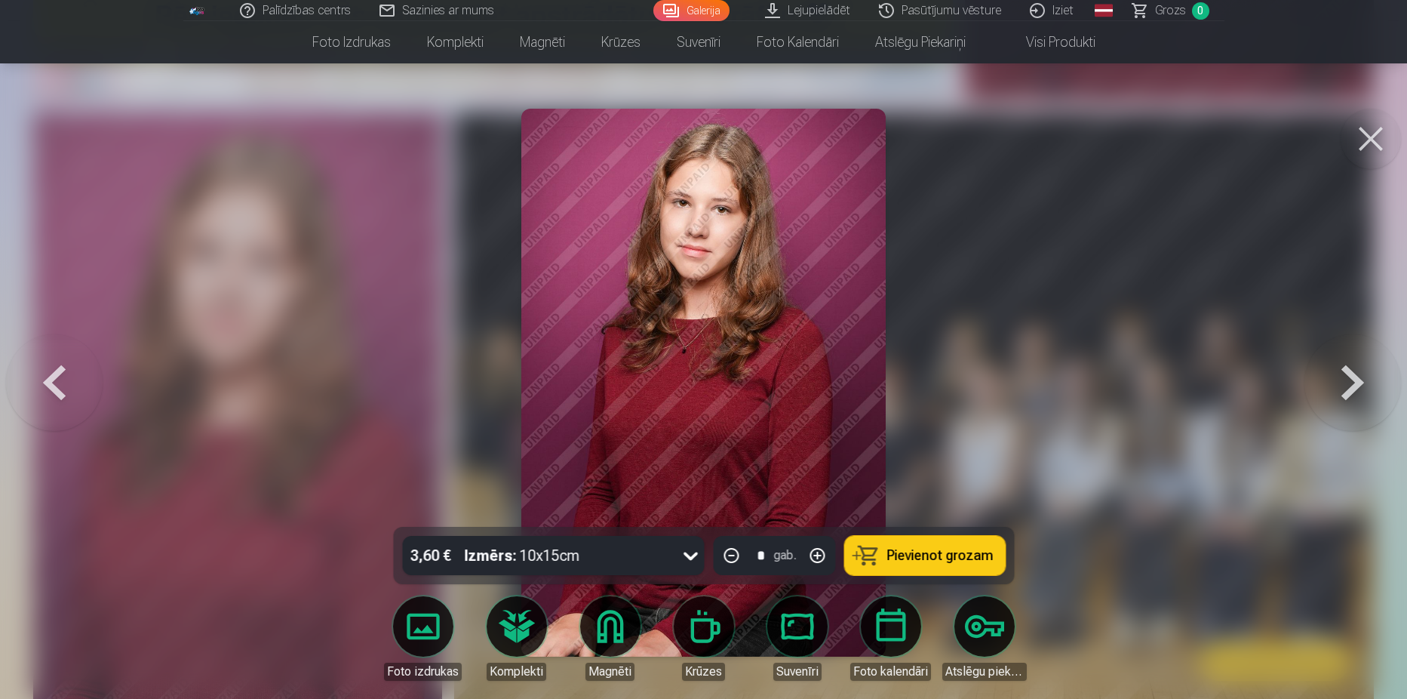
click at [1366, 114] on button at bounding box center [1371, 139] width 60 height 60
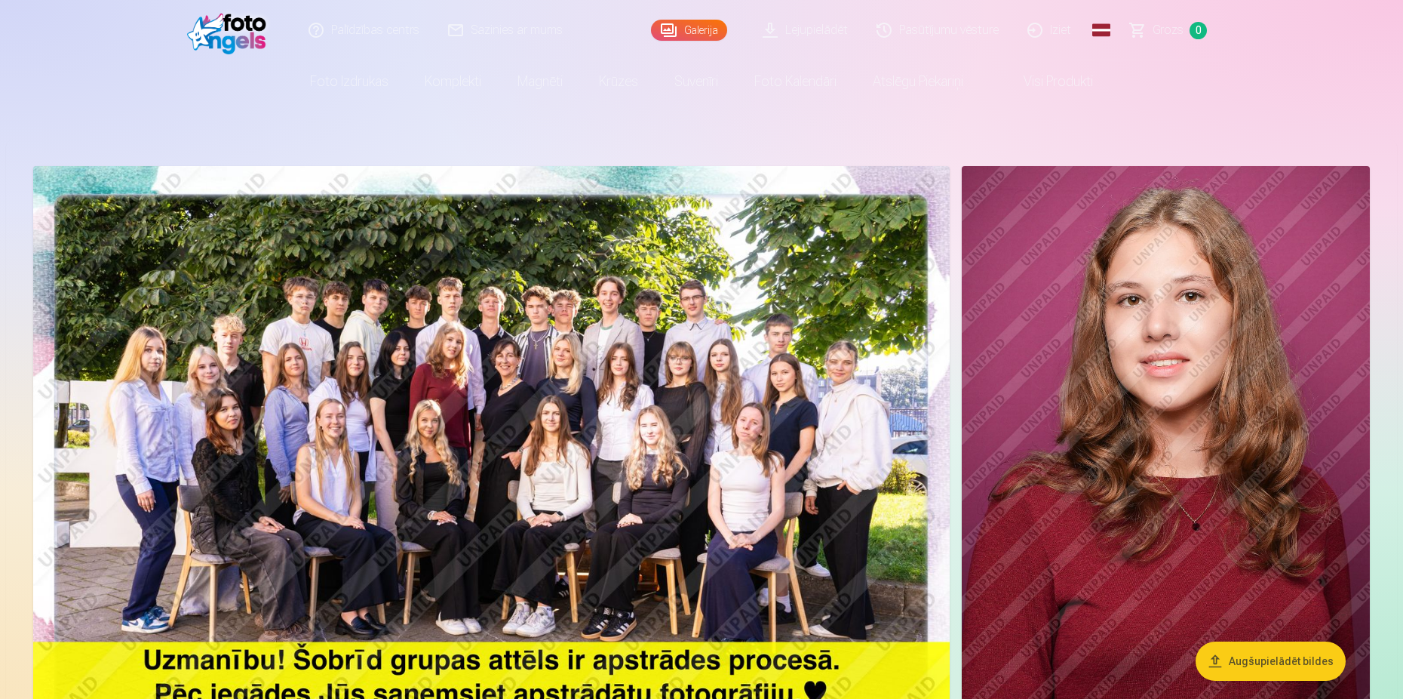
click at [708, 305] on img at bounding box center [491, 472] width 917 height 612
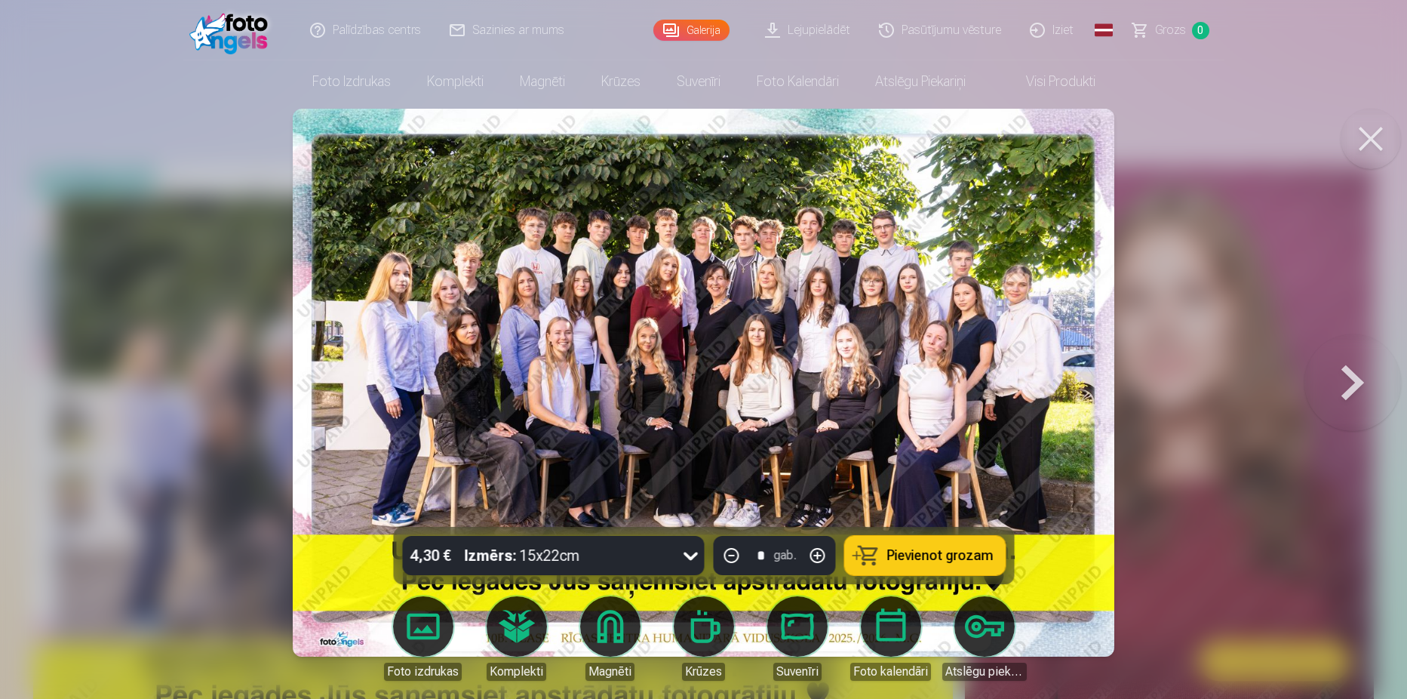
click at [819, 246] on img at bounding box center [703, 383] width 821 height 548
click at [259, 456] on div at bounding box center [703, 349] width 1407 height 699
